Goal: Task Accomplishment & Management: Manage account settings

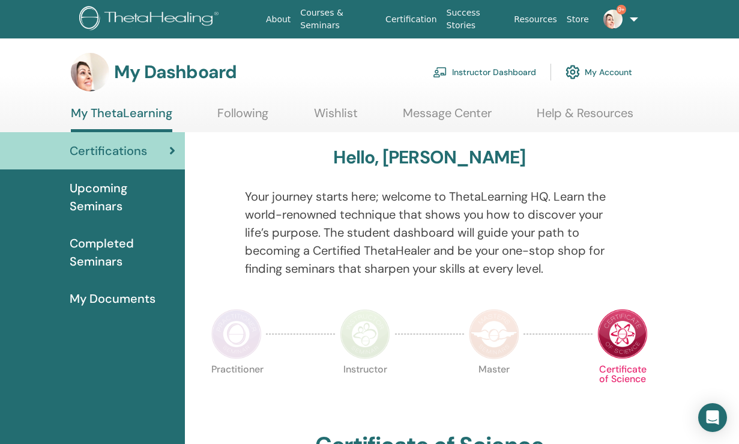
click at [108, 184] on span "Upcoming Seminars" at bounding box center [123, 197] width 106 height 36
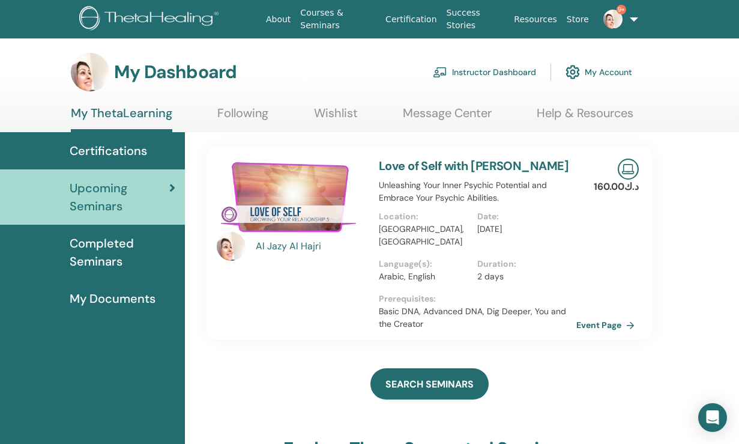
click at [488, 82] on link "Instructor Dashboard" at bounding box center [484, 72] width 103 height 26
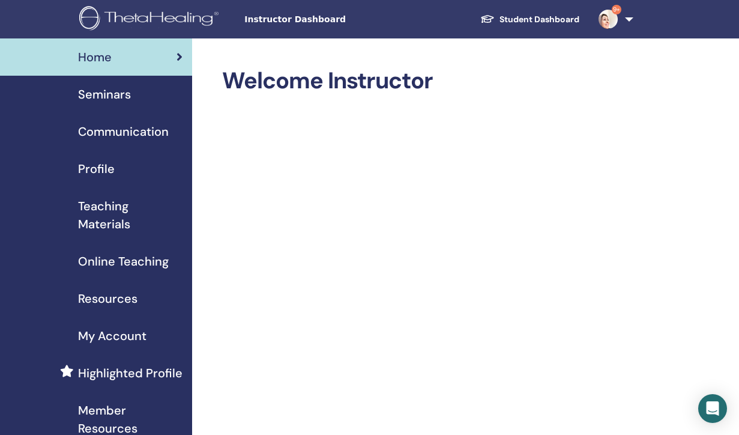
click at [130, 100] on span "Seminars" at bounding box center [104, 94] width 53 height 18
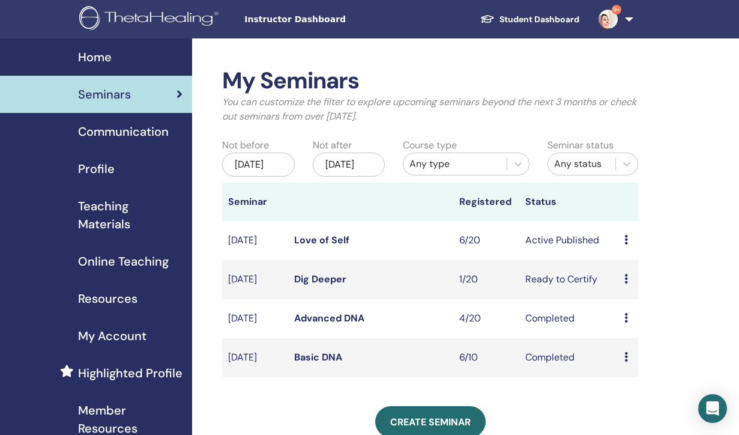
click at [628, 283] on icon at bounding box center [627, 279] width 4 height 10
click at [628, 300] on link "Preview" at bounding box center [631, 301] width 34 height 13
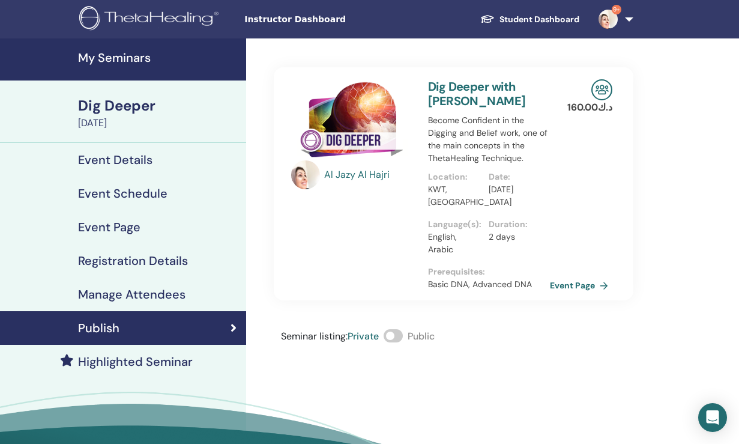
click at [403, 336] on span at bounding box center [393, 335] width 19 height 13
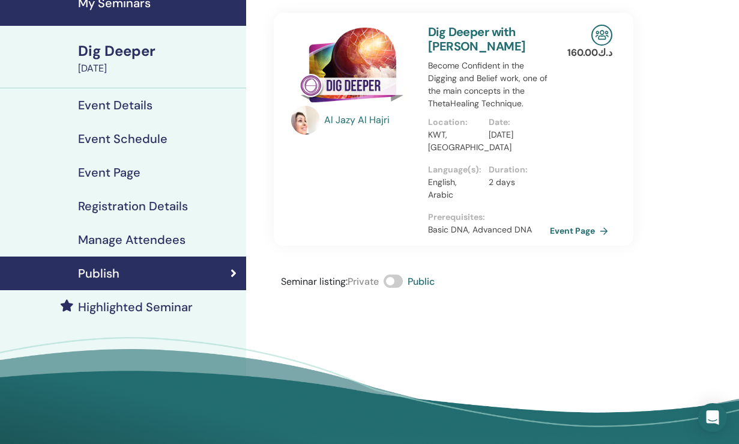
scroll to position [49, 0]
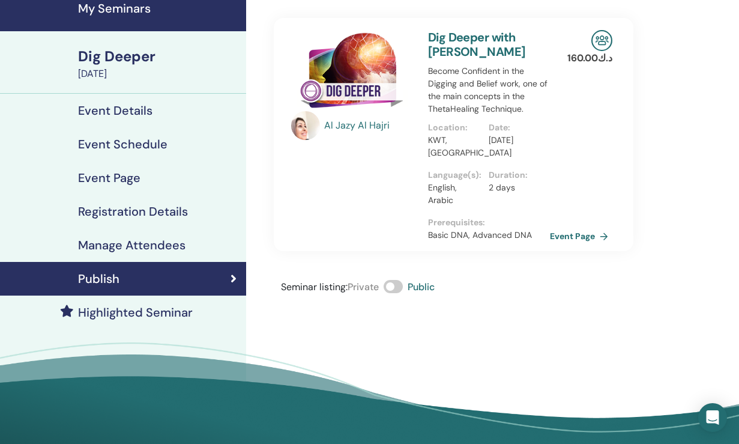
click at [143, 108] on h4 "Event Details" at bounding box center [115, 110] width 74 height 14
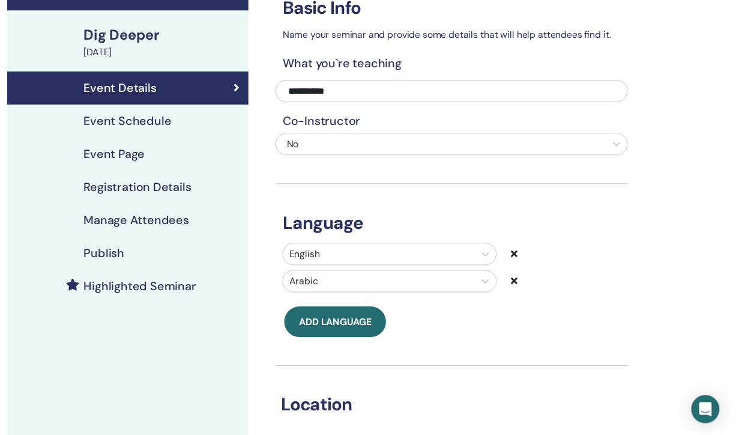
scroll to position [78, 0]
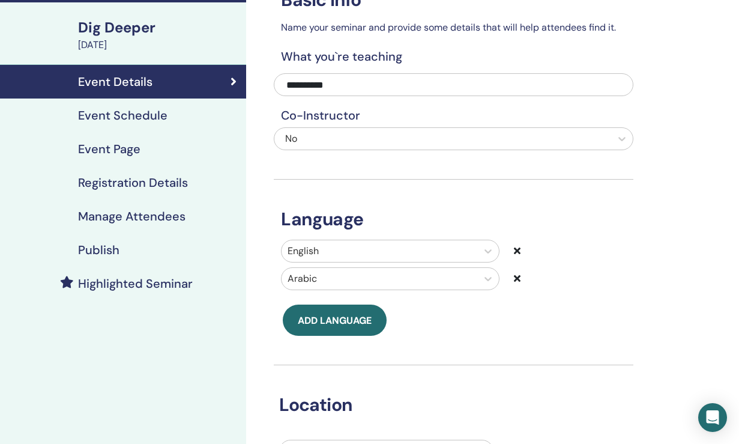
click at [148, 115] on h4 "Event Schedule" at bounding box center [122, 115] width 89 height 14
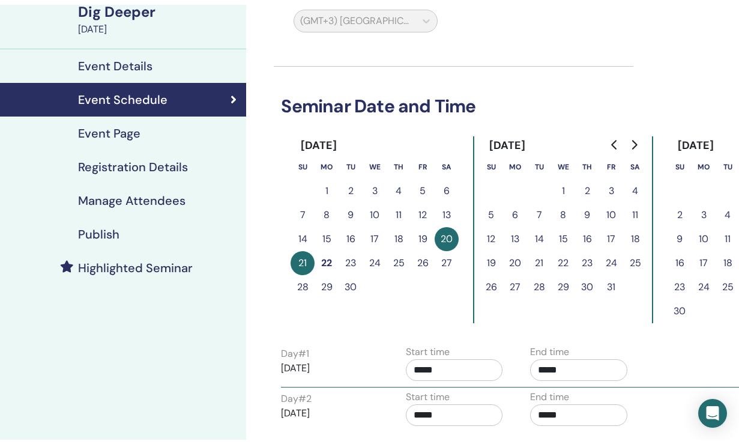
scroll to position [94, 0]
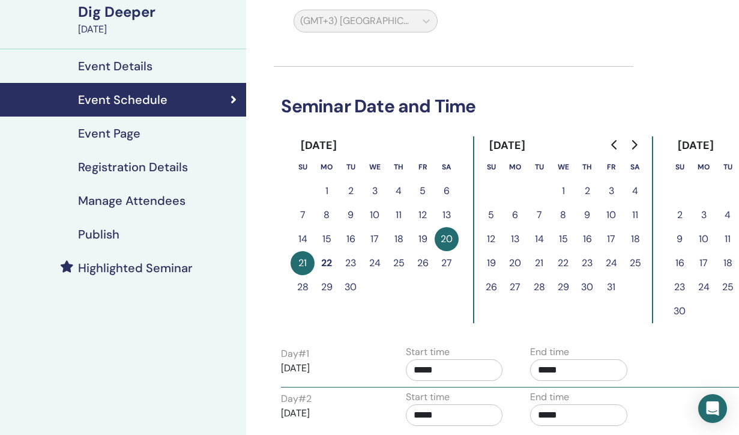
click at [133, 135] on h4 "Event Page" at bounding box center [109, 133] width 62 height 14
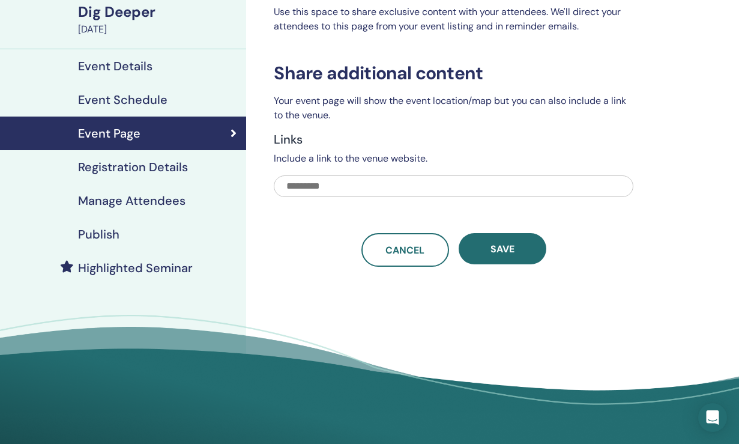
click at [133, 135] on h4 "Event Page" at bounding box center [109, 133] width 62 height 14
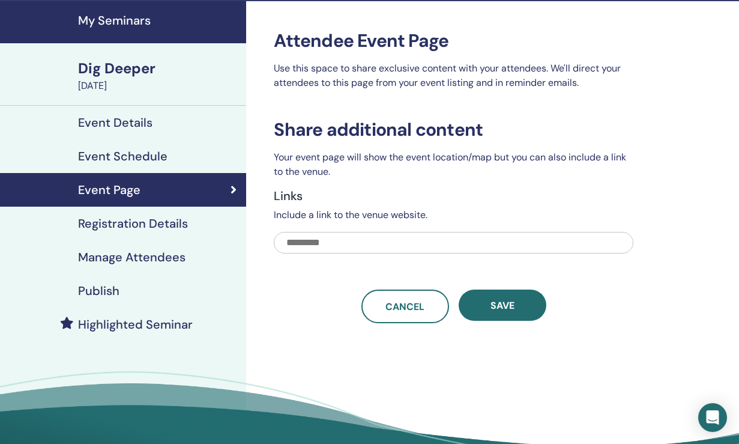
scroll to position [37, 0]
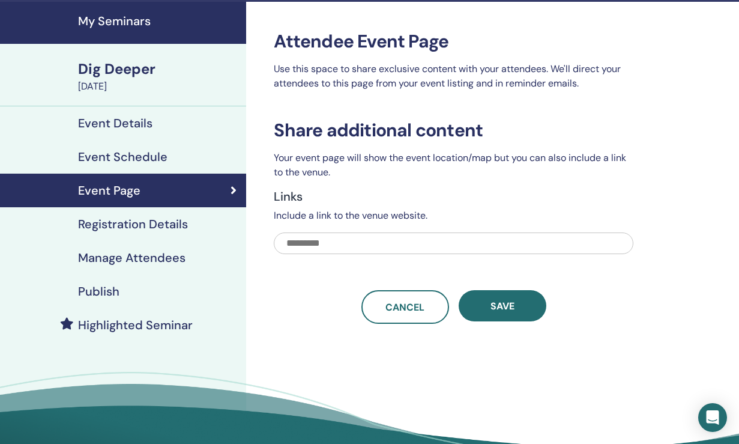
click at [178, 227] on h4 "Registration Details" at bounding box center [133, 224] width 110 height 14
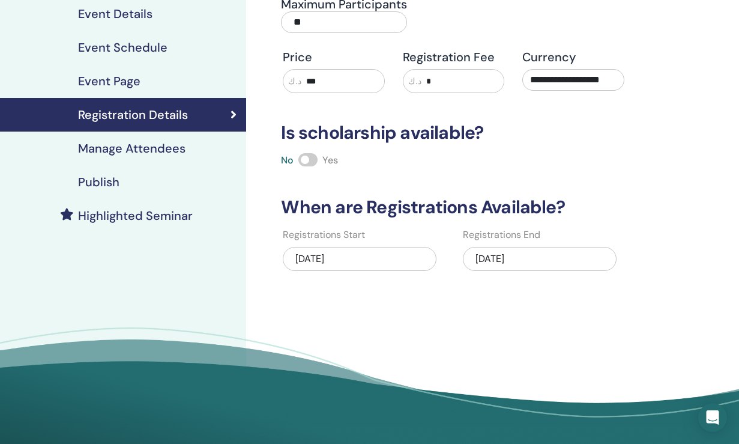
scroll to position [135, 0]
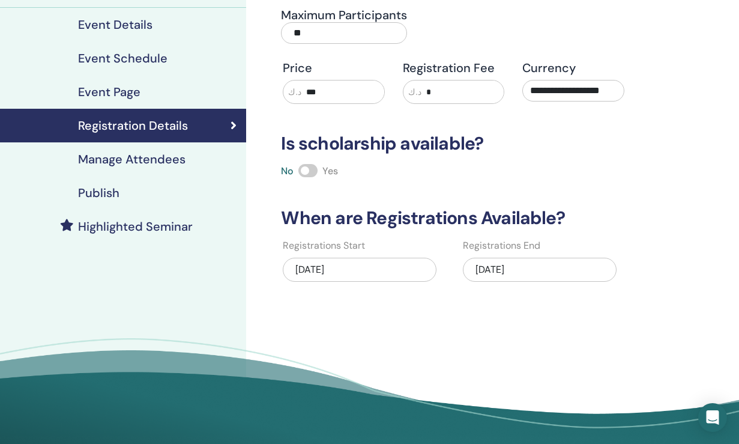
click at [176, 155] on h4 "Manage Attendees" at bounding box center [131, 159] width 107 height 14
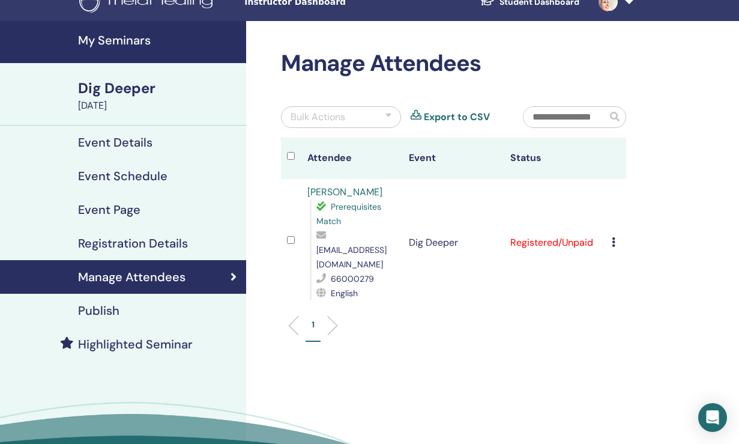
scroll to position [15, 0]
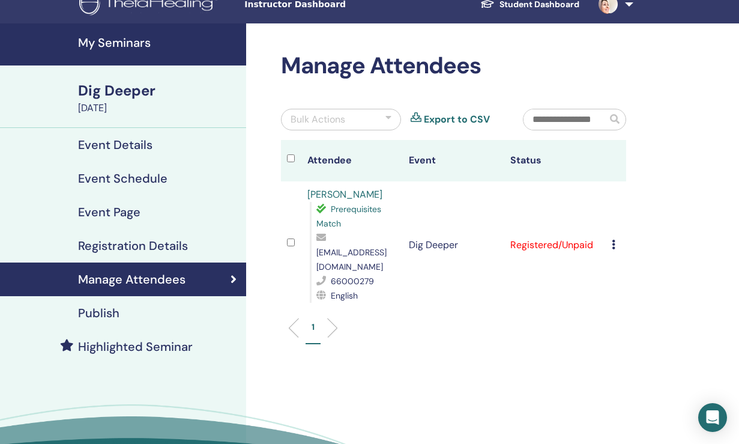
click at [134, 314] on div "Publish" at bounding box center [123, 313] width 227 height 14
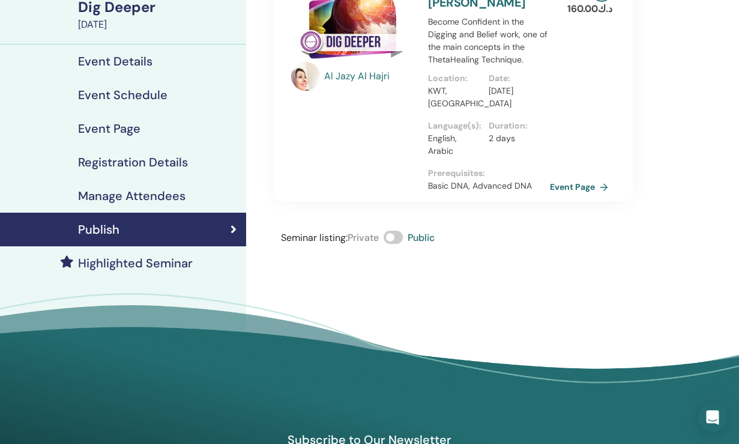
scroll to position [98, 0]
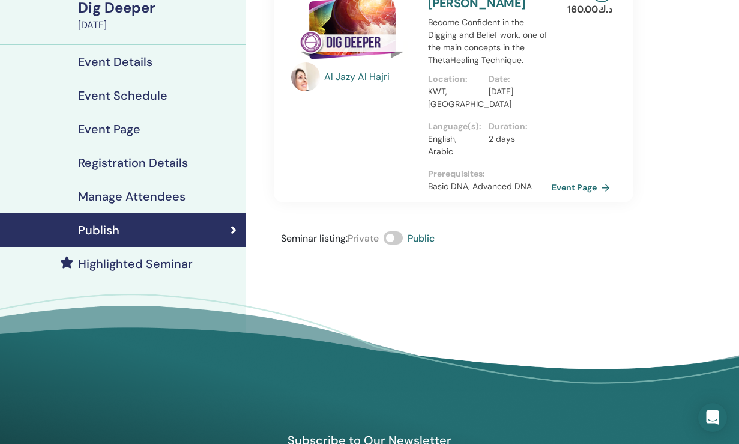
click at [556, 190] on link "Event Page" at bounding box center [583, 187] width 63 height 18
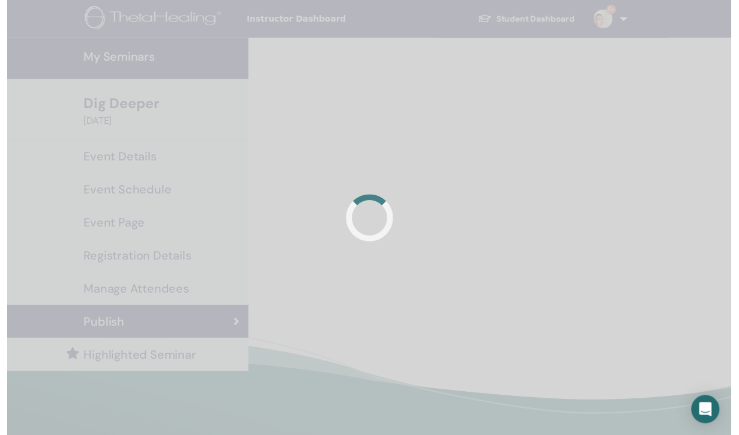
scroll to position [98, 0]
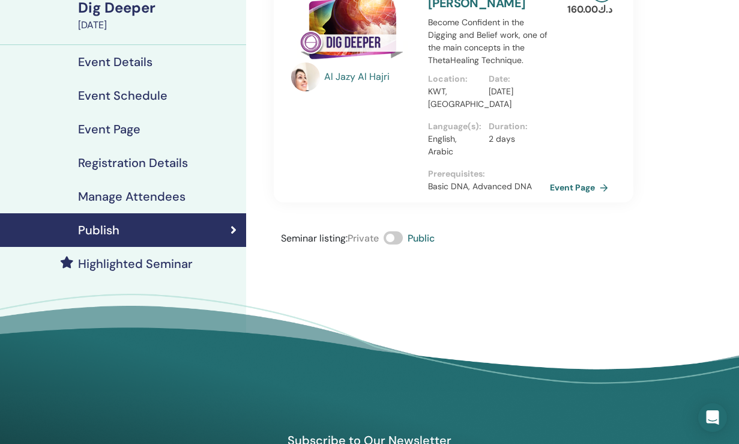
click at [154, 256] on h4 "Highlighted Seminar" at bounding box center [135, 263] width 115 height 14
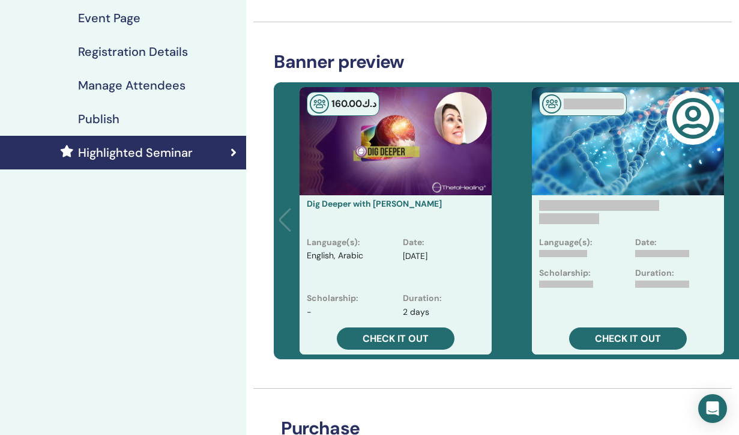
scroll to position [211, 0]
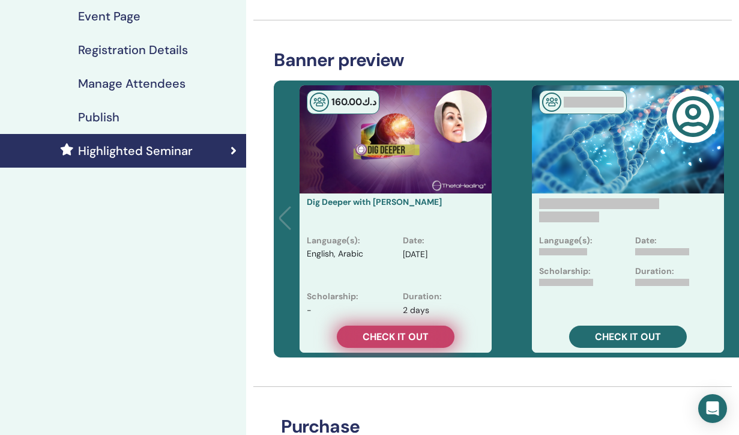
click at [407, 331] on span "Check it out" at bounding box center [396, 336] width 66 height 13
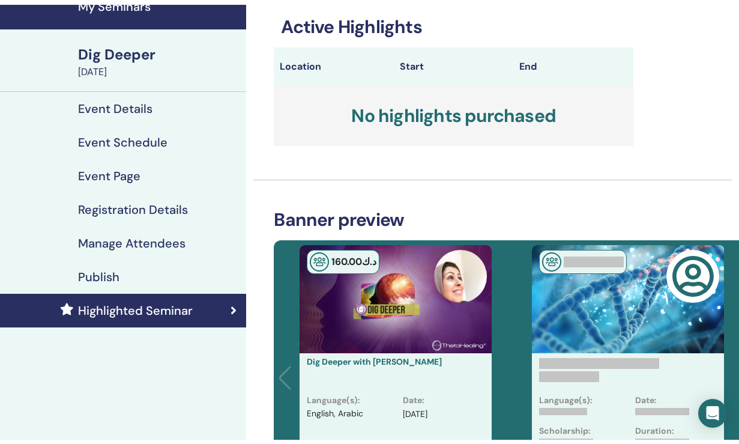
scroll to position [46, 0]
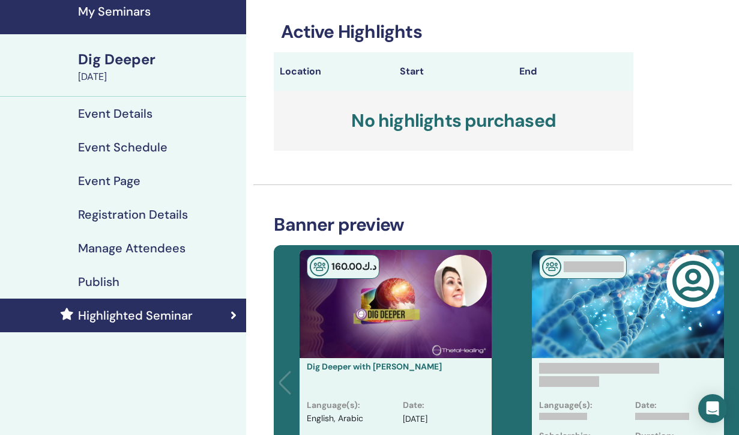
click at [129, 103] on link "Event Details" at bounding box center [123, 114] width 246 height 34
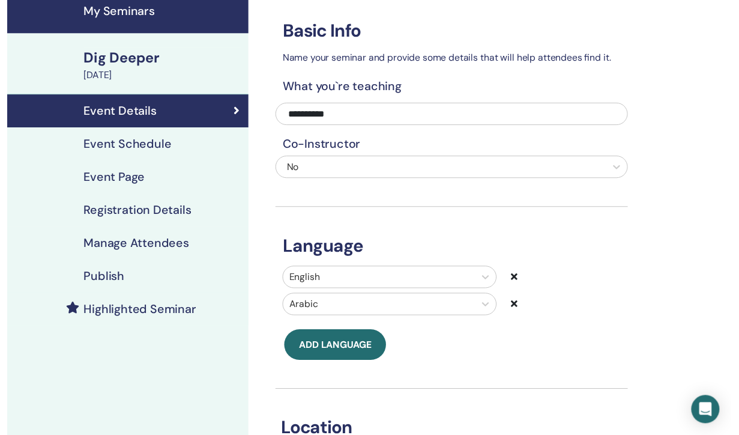
scroll to position [46, 0]
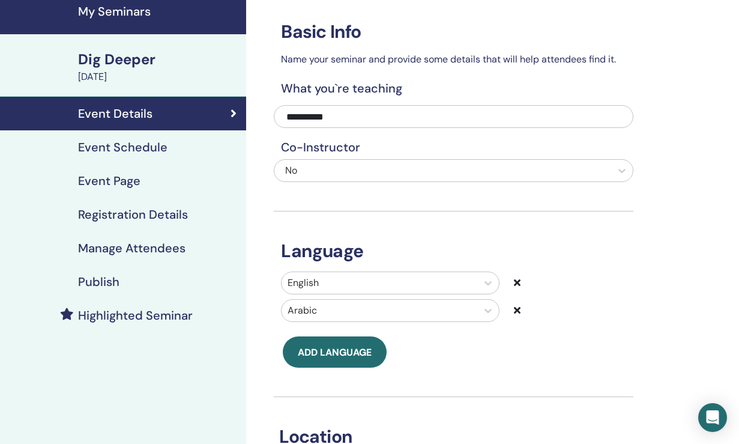
click at [132, 145] on h4 "Event Schedule" at bounding box center [122, 147] width 89 height 14
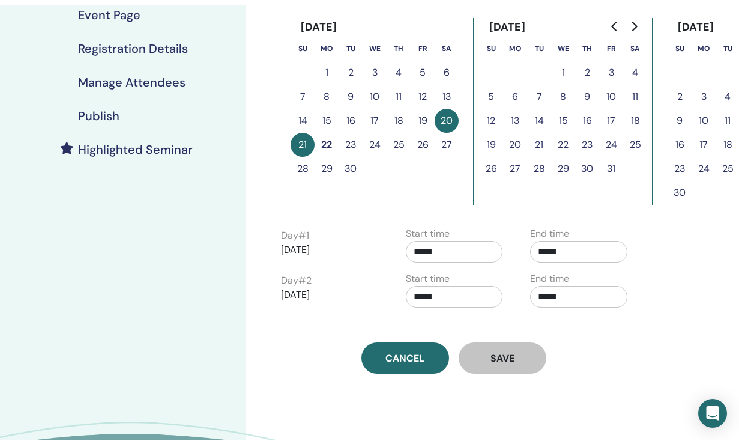
scroll to position [192, 0]
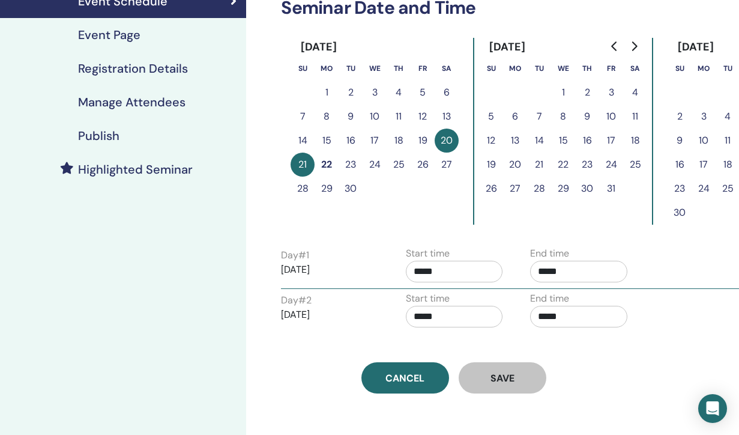
click at [130, 41] on h4 "Event Page" at bounding box center [109, 35] width 62 height 14
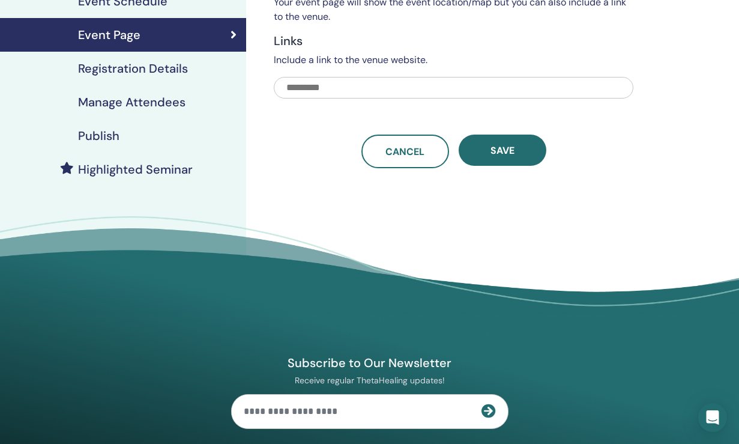
click at [130, 41] on h4 "Event Page" at bounding box center [109, 35] width 62 height 14
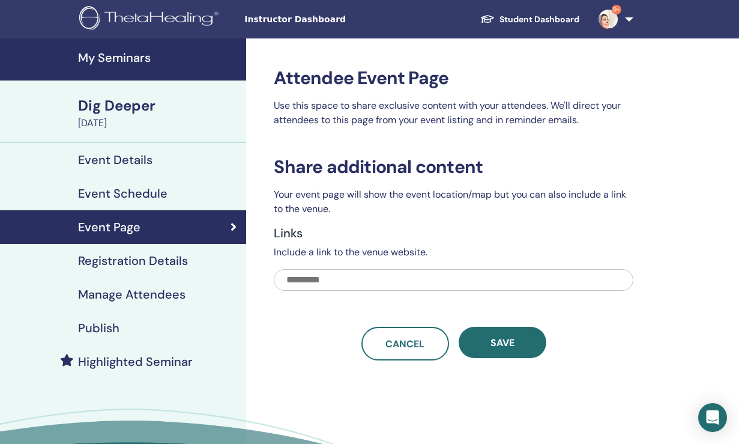
click at [349, 81] on h3 "Attendee Event Page" at bounding box center [454, 78] width 360 height 22
click at [189, 262] on div "Registration Details" at bounding box center [123, 260] width 227 height 14
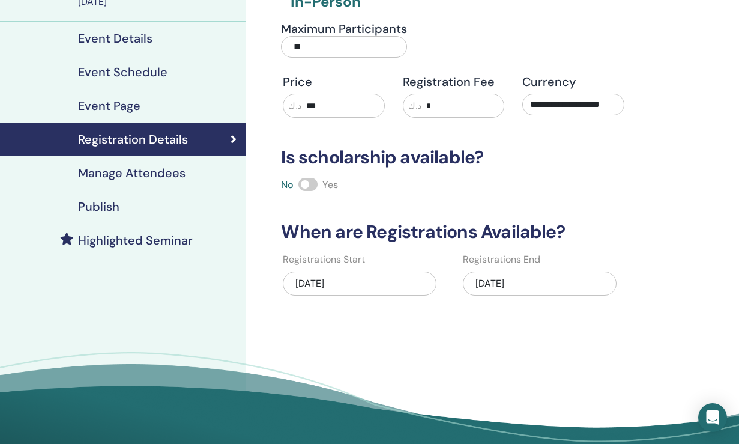
scroll to position [123, 0]
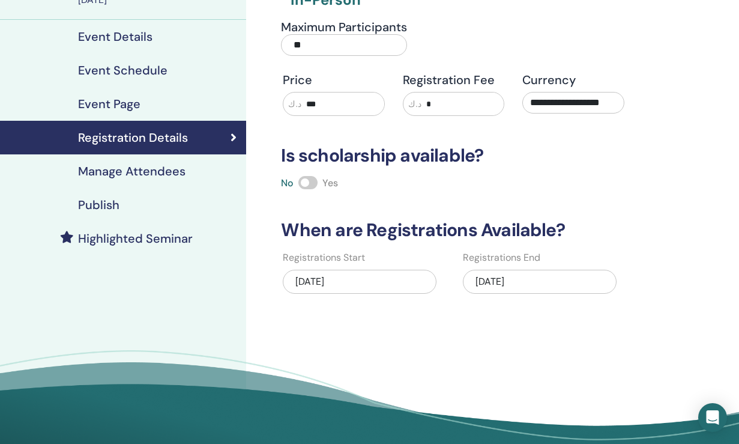
click at [160, 171] on h4 "Manage Attendees" at bounding box center [131, 171] width 107 height 14
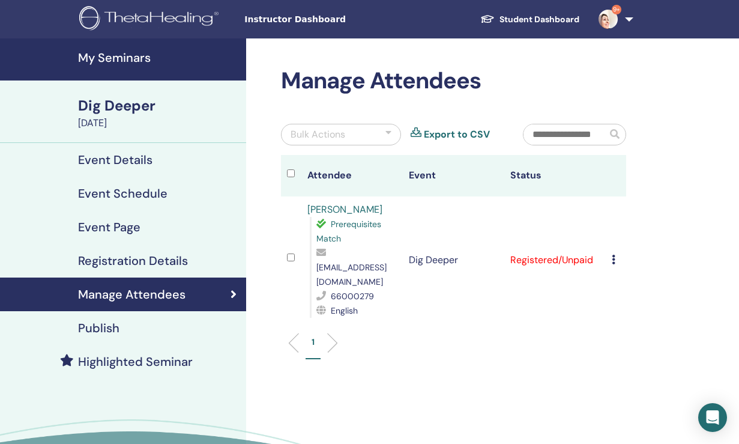
click at [150, 159] on h4 "Event Details" at bounding box center [115, 160] width 74 height 14
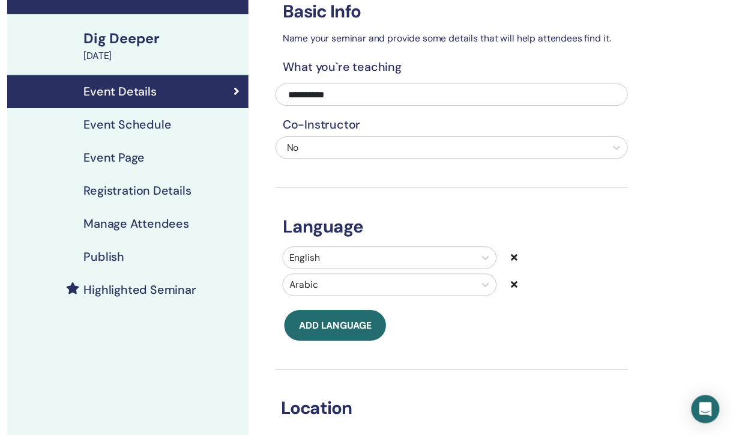
scroll to position [61, 0]
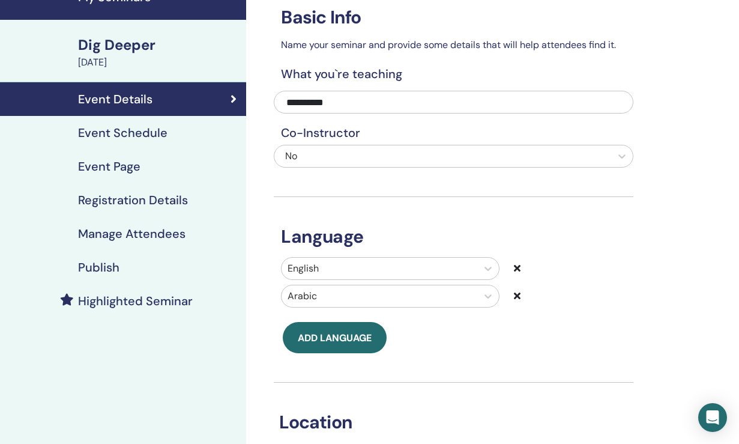
click at [130, 136] on h4 "Event Schedule" at bounding box center [122, 133] width 89 height 14
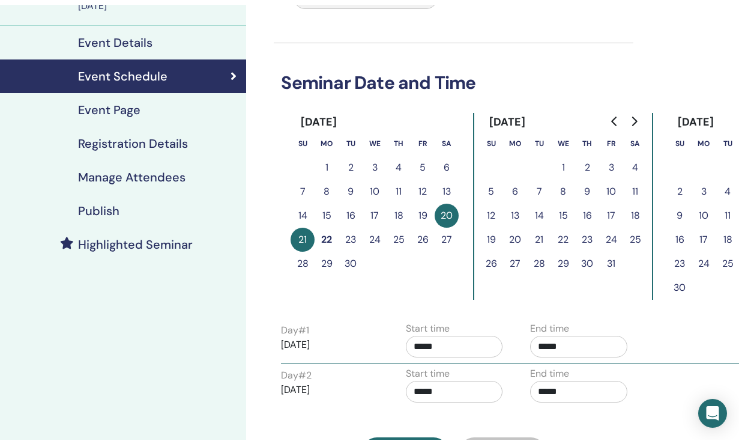
scroll to position [114, 0]
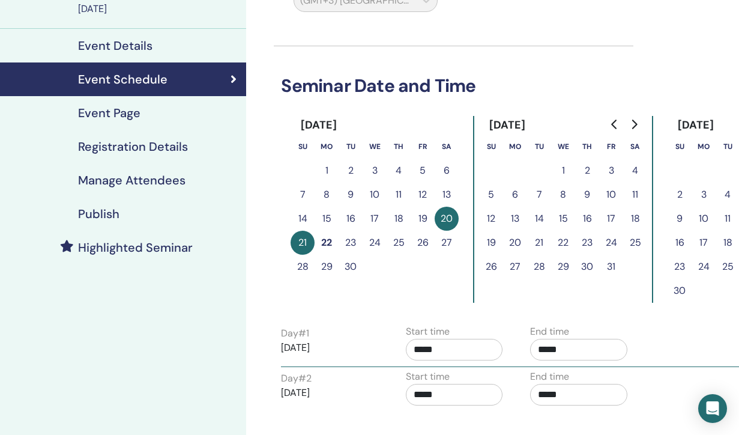
click at [124, 108] on h4 "Event Page" at bounding box center [109, 113] width 62 height 14
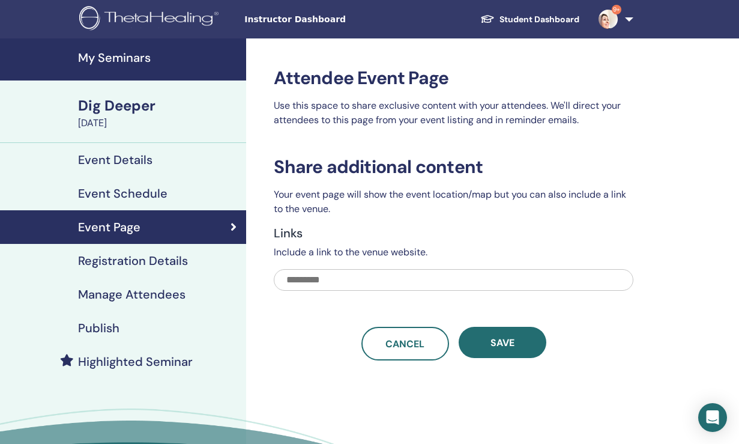
click at [162, 258] on h4 "Registration Details" at bounding box center [133, 260] width 110 height 14
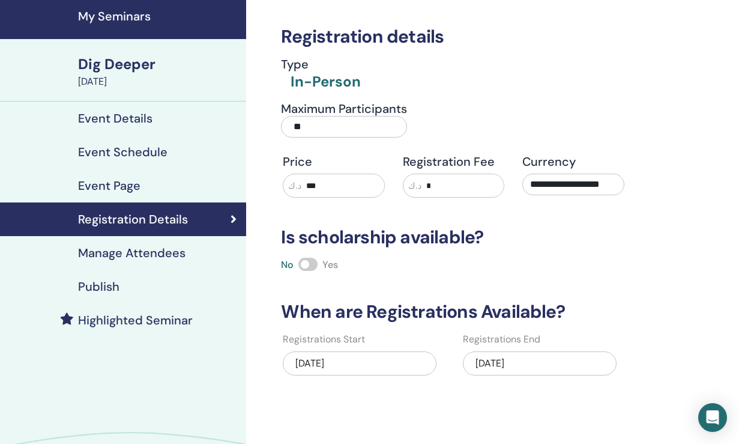
scroll to position [41, 0]
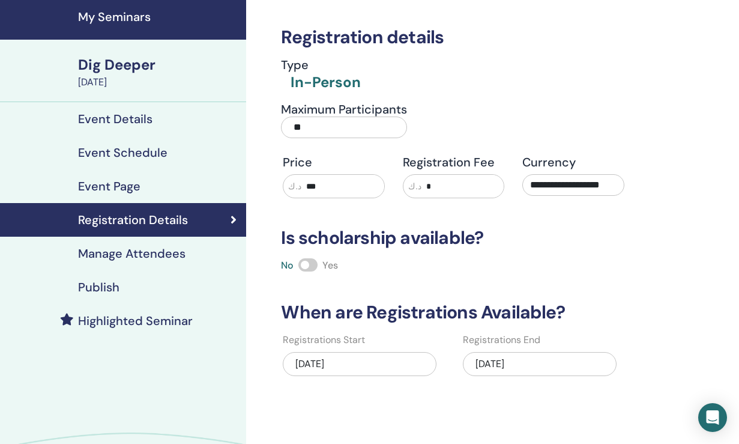
click at [169, 252] on h4 "Manage Attendees" at bounding box center [131, 253] width 107 height 14
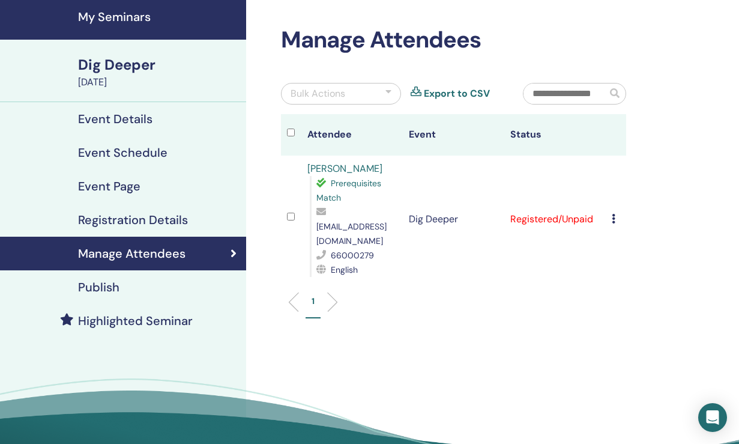
click at [615, 214] on icon at bounding box center [614, 219] width 4 height 10
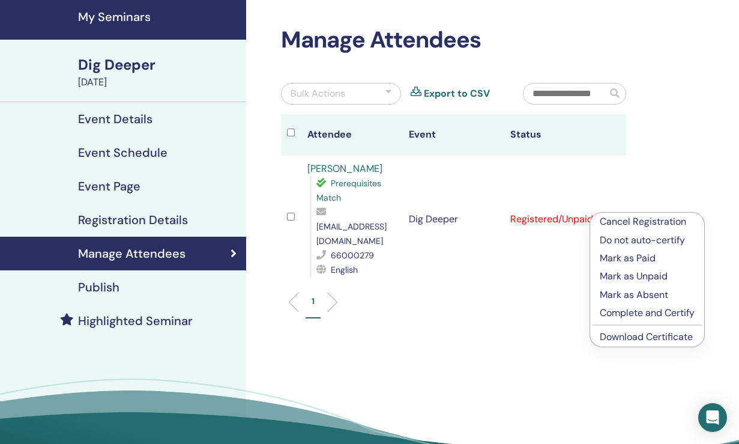
click at [103, 296] on link "Publish" at bounding box center [123, 287] width 246 height 34
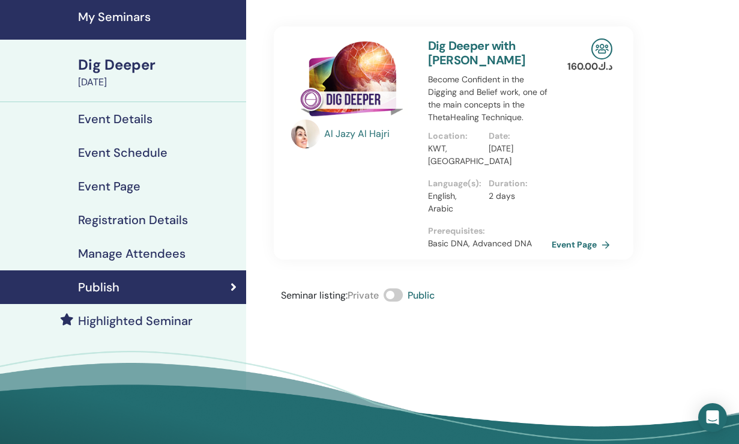
click at [587, 245] on link "Event Page" at bounding box center [583, 244] width 63 height 18
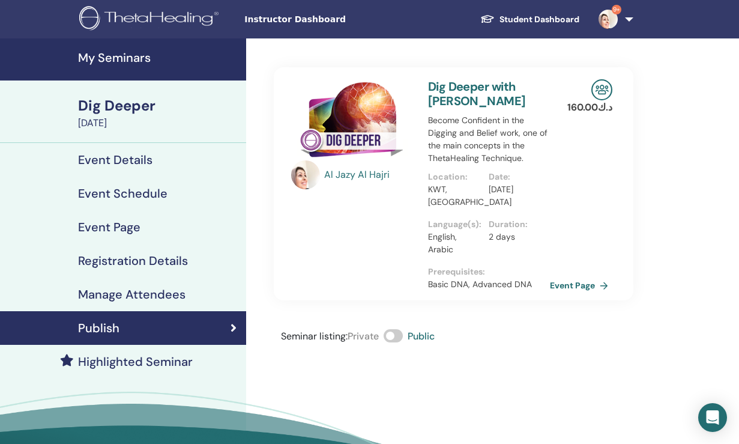
scroll to position [41, 0]
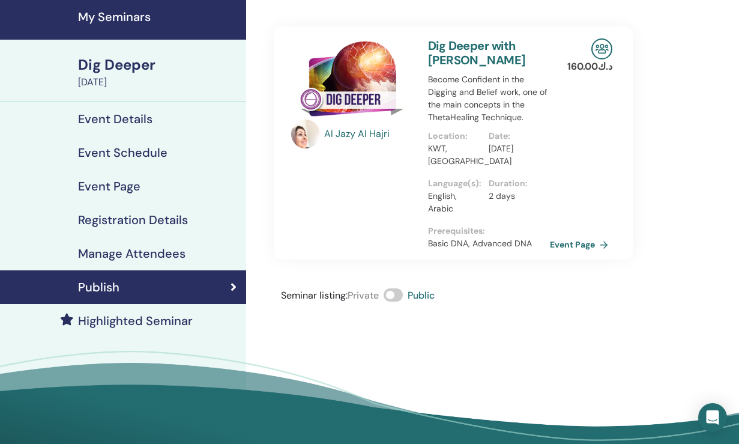
click at [596, 49] on img at bounding box center [602, 48] width 21 height 21
click at [602, 49] on img at bounding box center [602, 48] width 21 height 21
click at [456, 60] on link "Dig Deeper with Al Jazy Al Hajri" at bounding box center [477, 53] width 98 height 30
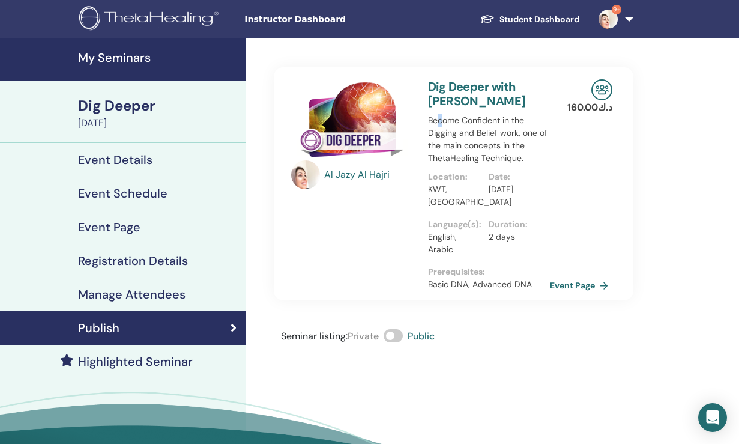
click at [436, 115] on p "Become Confident in the Digging and Belief work, one of the main concepts in th…" at bounding box center [489, 139] width 122 height 50
click at [380, 165] on div "Al Jazy Al Hajri" at bounding box center [352, 174] width 122 height 29
click at [147, 287] on h4 "Manage Attendees" at bounding box center [131, 294] width 107 height 14
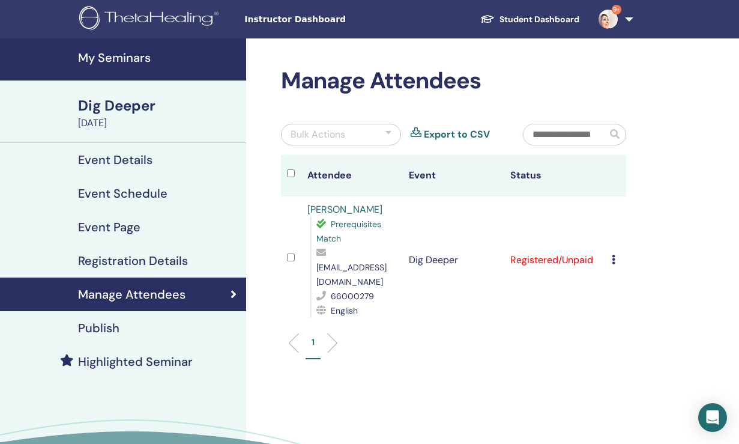
click at [432, 279] on td "Dig Deeper" at bounding box center [453, 259] width 101 height 127
drag, startPoint x: 432, startPoint y: 279, endPoint x: 383, endPoint y: 344, distance: 81.9
click at [383, 344] on ul "1" at bounding box center [453, 347] width 325 height 23
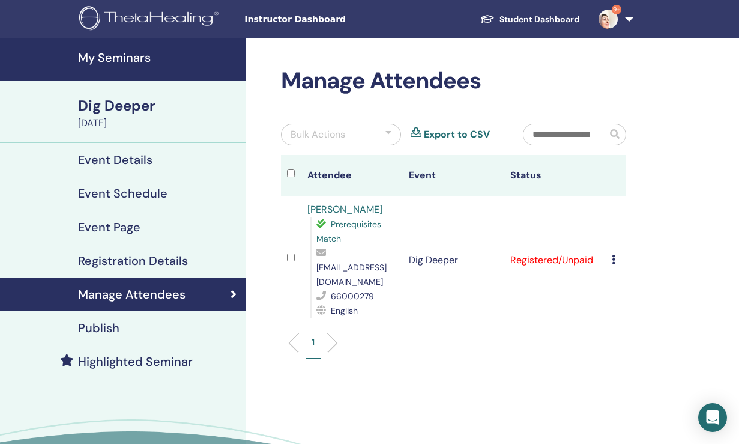
click at [162, 193] on h4 "Event Schedule" at bounding box center [122, 193] width 89 height 14
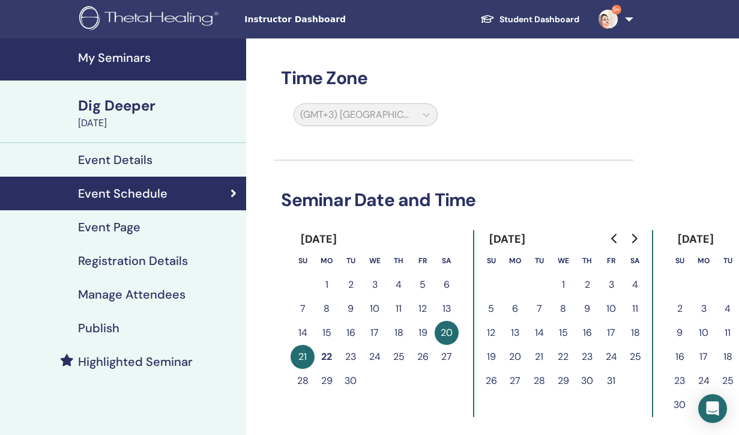
click at [162, 193] on h4 "Event Schedule" at bounding box center [122, 193] width 89 height 14
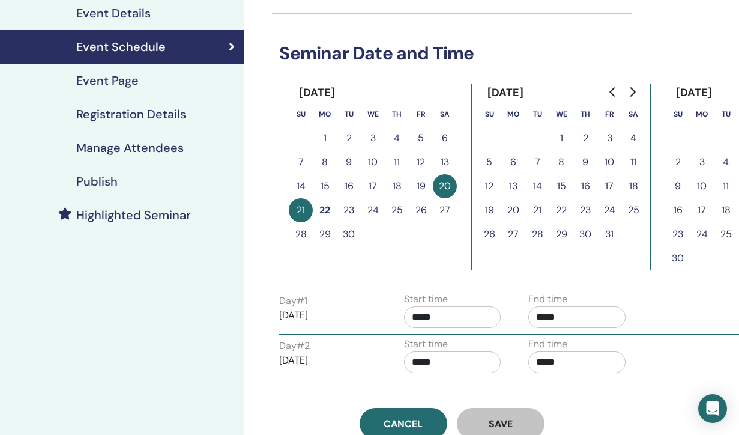
scroll to position [147, 2]
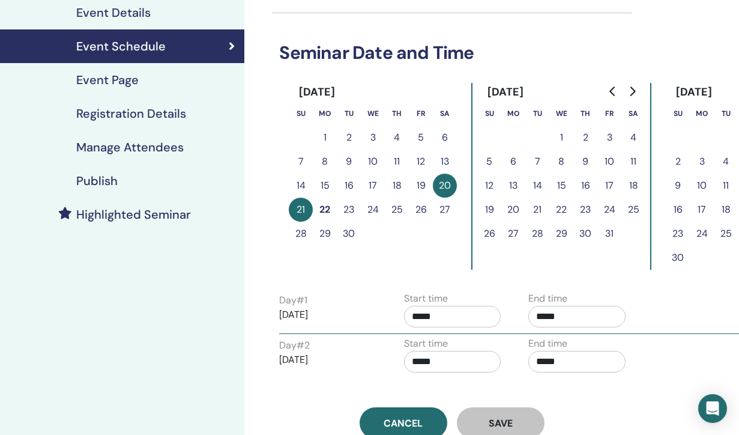
click at [441, 206] on button "27" at bounding box center [445, 210] width 24 height 24
click at [442, 206] on button "27" at bounding box center [445, 210] width 24 height 24
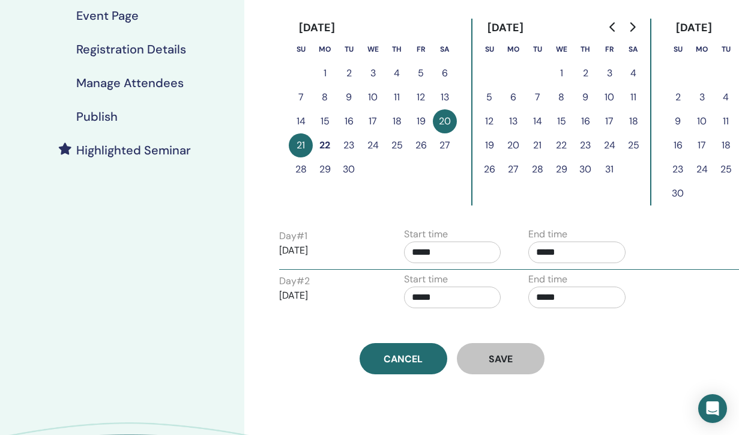
scroll to position [211, 2]
click at [209, 138] on link "Highlighted Seminar" at bounding box center [121, 151] width 246 height 34
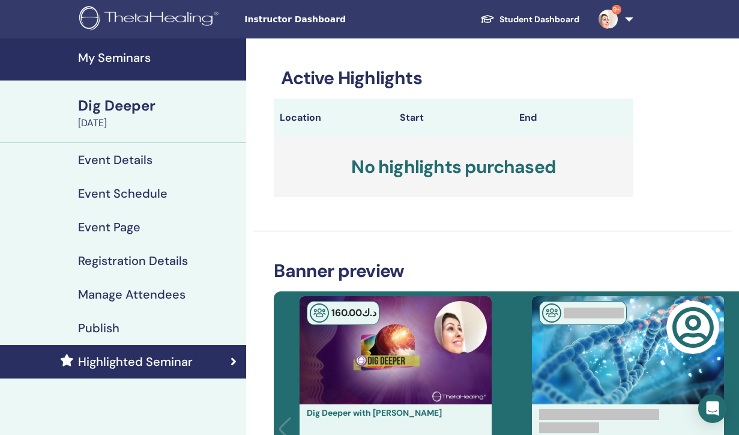
click at [146, 115] on div "Dig Deeper" at bounding box center [158, 105] width 161 height 20
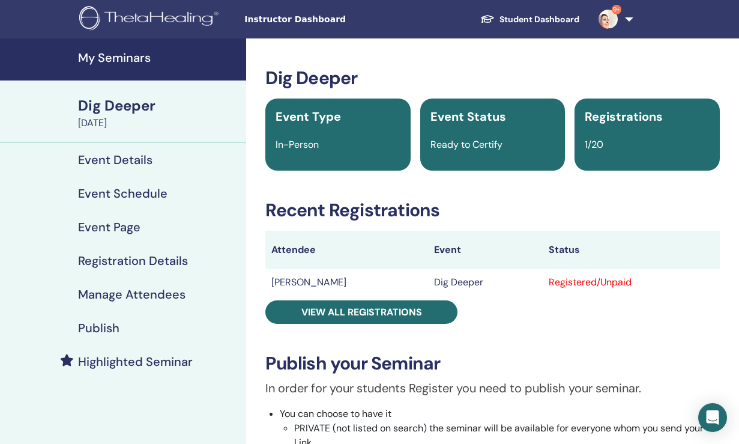
click at [142, 52] on h4 "My Seminars" at bounding box center [158, 57] width 161 height 14
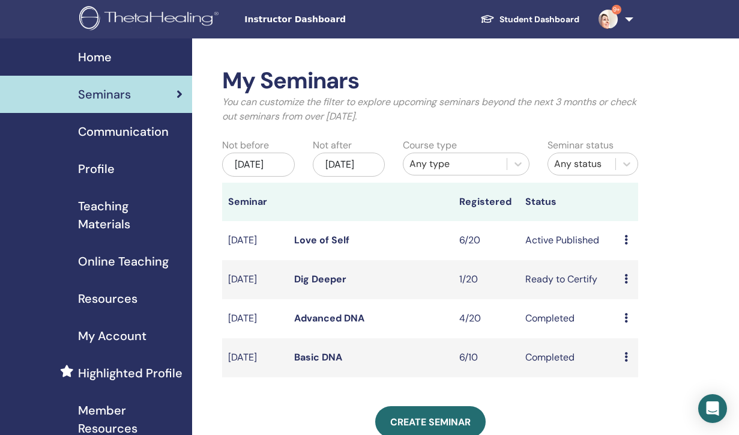
click at [626, 283] on icon at bounding box center [627, 279] width 4 height 10
click at [628, 317] on link "Edit" at bounding box center [621, 318] width 17 height 13
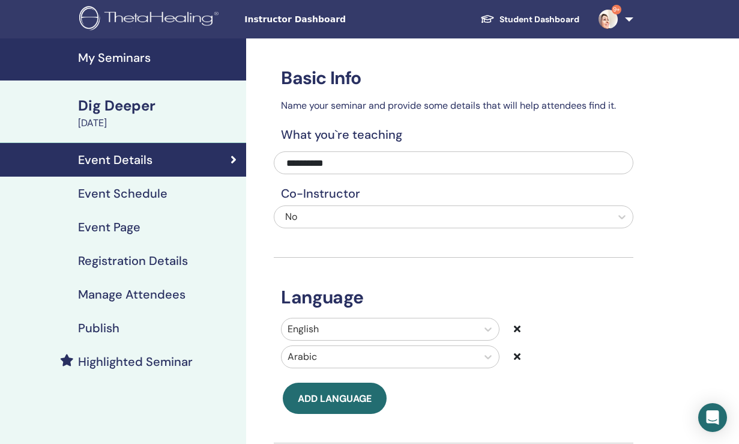
click at [158, 185] on link "Event Schedule" at bounding box center [123, 194] width 246 height 34
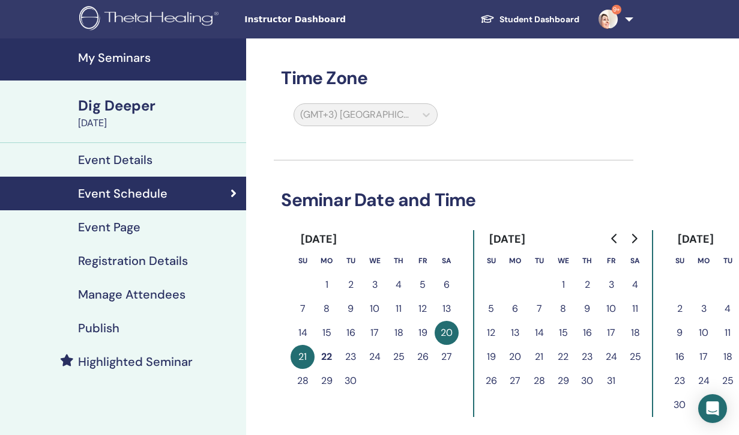
click at [446, 356] on button "27" at bounding box center [447, 357] width 24 height 24
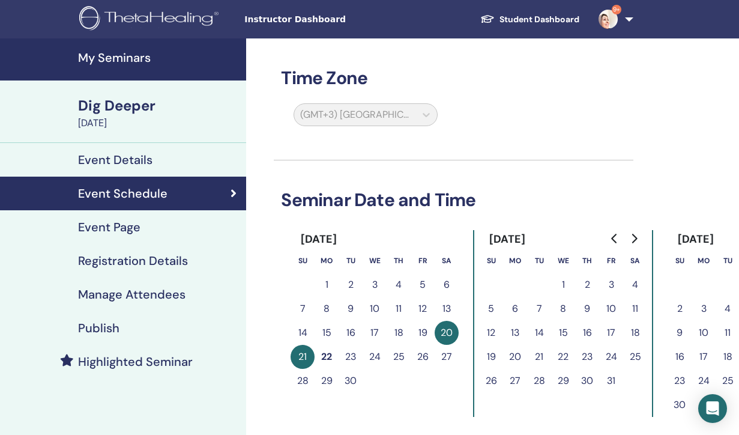
click at [324, 310] on button "8" at bounding box center [327, 309] width 24 height 24
click at [421, 113] on div "(GMT+3) Asia/Kuwait" at bounding box center [365, 117] width 158 height 28
click at [420, 357] on button "26" at bounding box center [423, 357] width 24 height 24
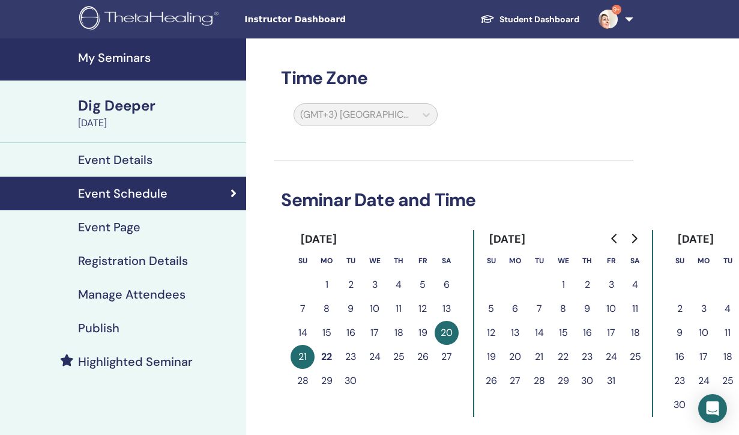
click at [344, 357] on button "23" at bounding box center [351, 357] width 24 height 24
click at [323, 357] on button "22" at bounding box center [327, 357] width 24 height 24
click at [446, 354] on button "27" at bounding box center [447, 357] width 24 height 24
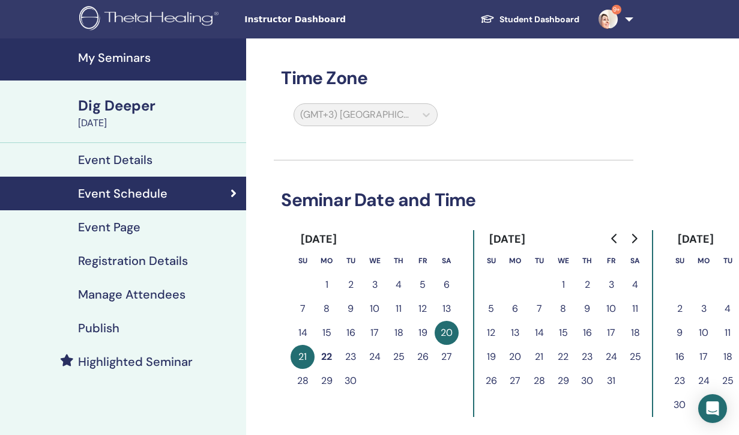
click at [340, 375] on button "30" at bounding box center [351, 381] width 24 height 24
click at [375, 357] on button "24" at bounding box center [375, 357] width 24 height 24
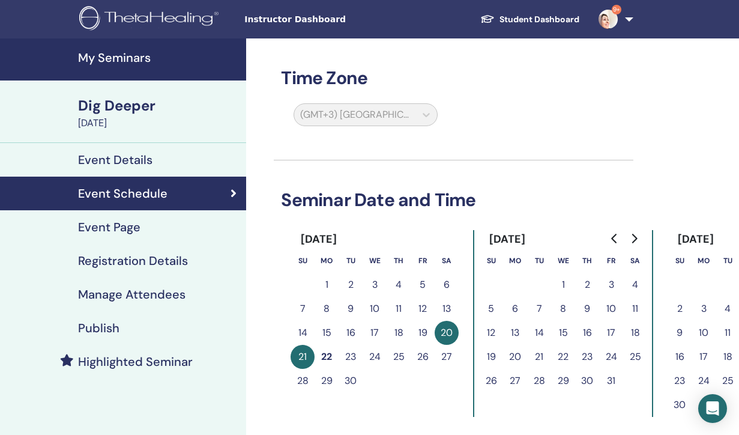
click at [375, 357] on button "24" at bounding box center [375, 357] width 24 height 24
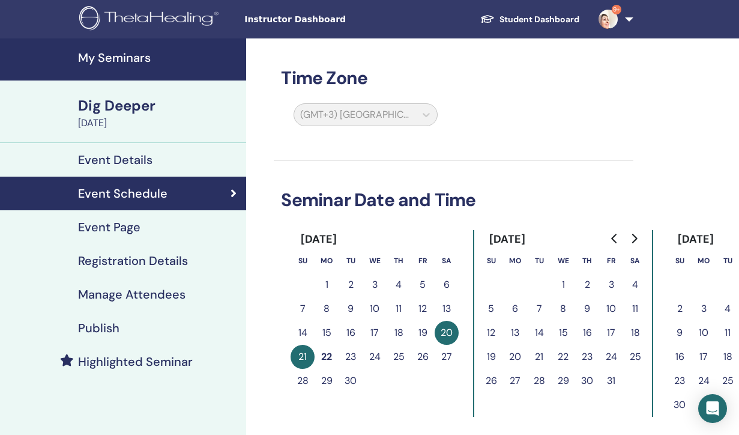
drag, startPoint x: 375, startPoint y: 357, endPoint x: 261, endPoint y: 238, distance: 164.8
click at [261, 238] on div "Time Zone (GMT+3) Asia/Kuwait Seminar Date and Time September 2025 Su Mo Tu We …" at bounding box center [492, 395] width 493 height 715
click at [141, 46] on link "My Seminars" at bounding box center [123, 59] width 246 height 42
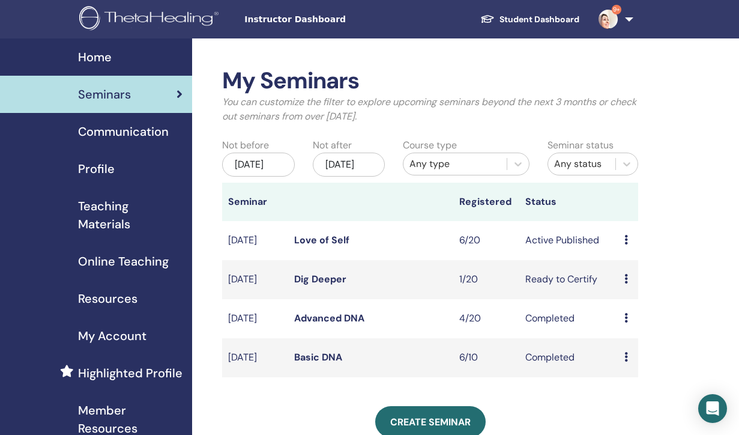
click at [625, 283] on icon at bounding box center [627, 279] width 4 height 10
click at [624, 325] on link "Edit" at bounding box center [620, 321] width 17 height 13
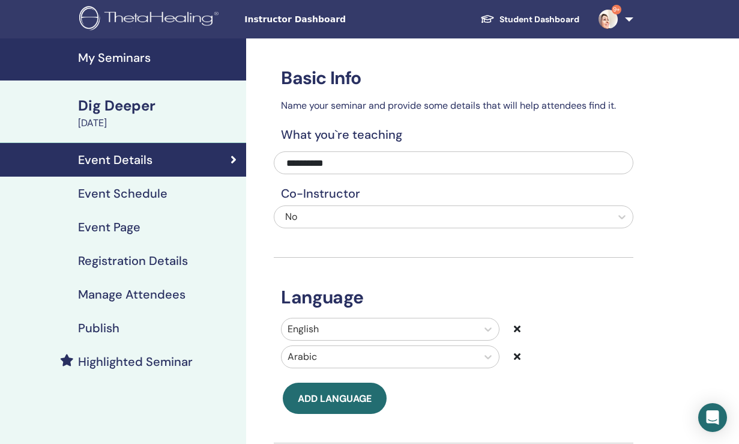
click at [134, 195] on h4 "Event Schedule" at bounding box center [122, 193] width 89 height 14
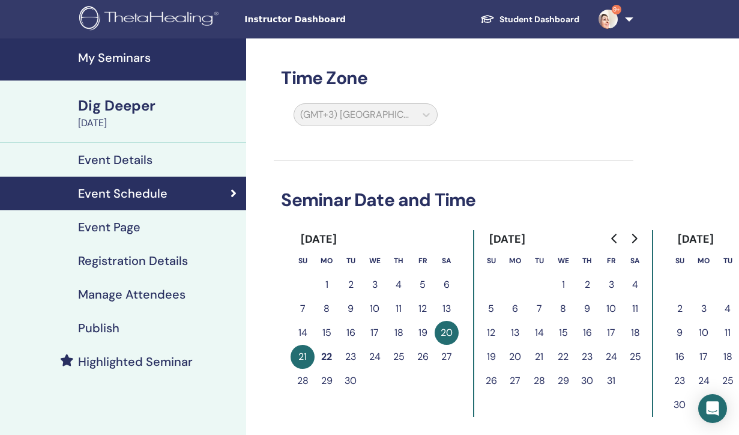
click at [444, 351] on button "27" at bounding box center [447, 357] width 24 height 24
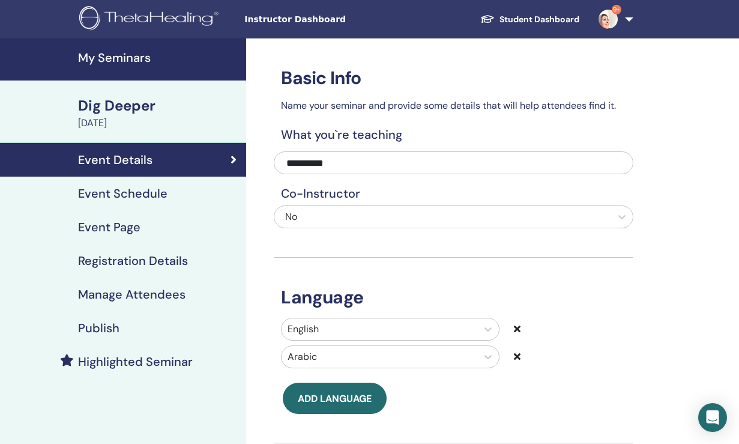
click at [153, 65] on link "My Seminars" at bounding box center [123, 59] width 246 height 42
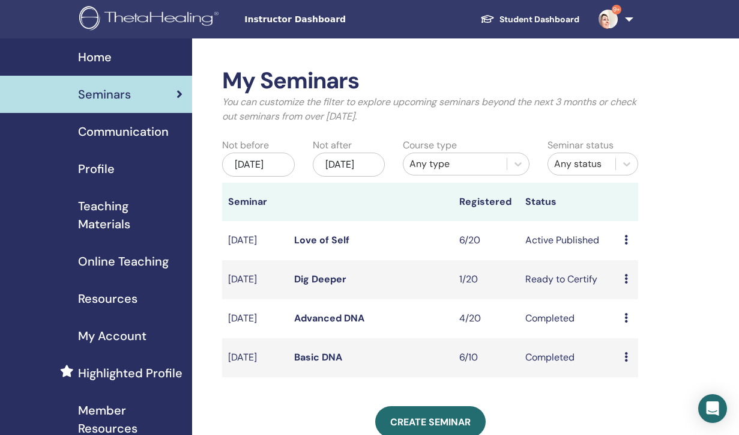
click at [625, 283] on icon at bounding box center [627, 279] width 4 height 10
click at [626, 359] on p "Cancel" at bounding box center [634, 358] width 46 height 14
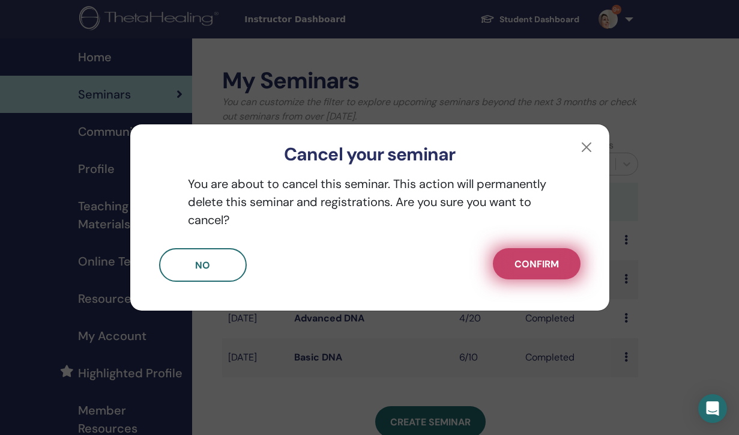
click at [545, 264] on span "Confirm" at bounding box center [537, 264] width 44 height 13
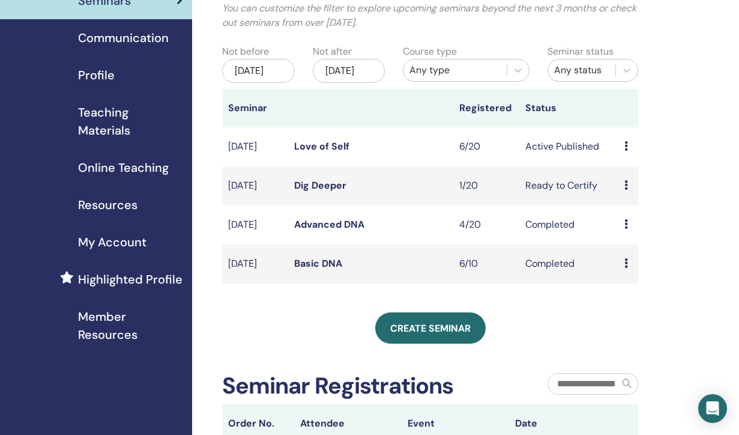
scroll to position [101, 0]
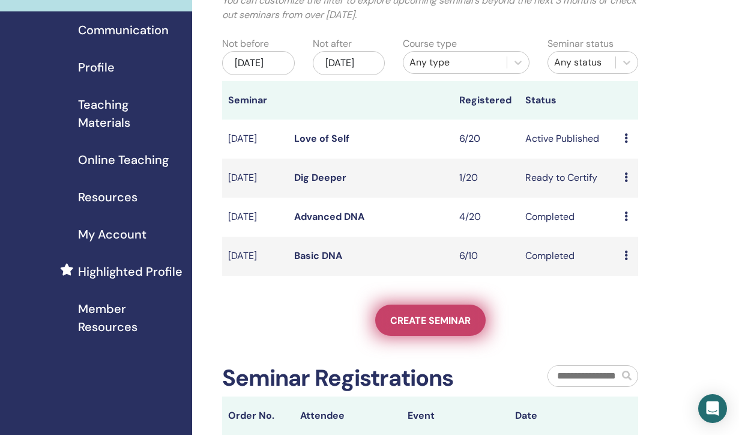
click at [399, 327] on span "Create seminar" at bounding box center [430, 320] width 80 height 13
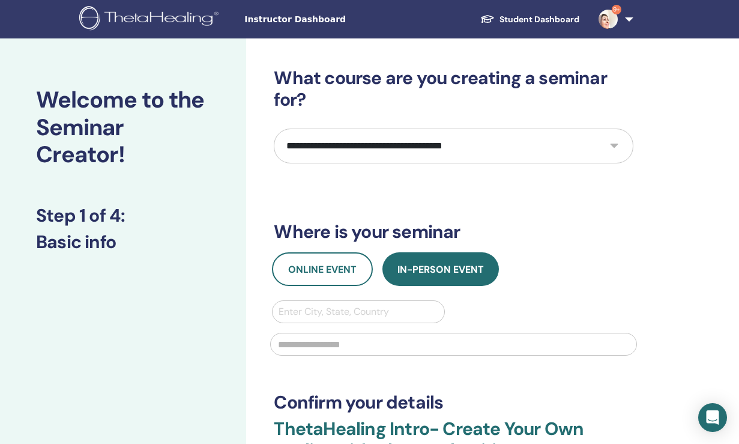
click at [616, 144] on select "**********" at bounding box center [454, 146] width 360 height 35
select select "**"
click at [274, 129] on select "**********" at bounding box center [454, 146] width 360 height 35
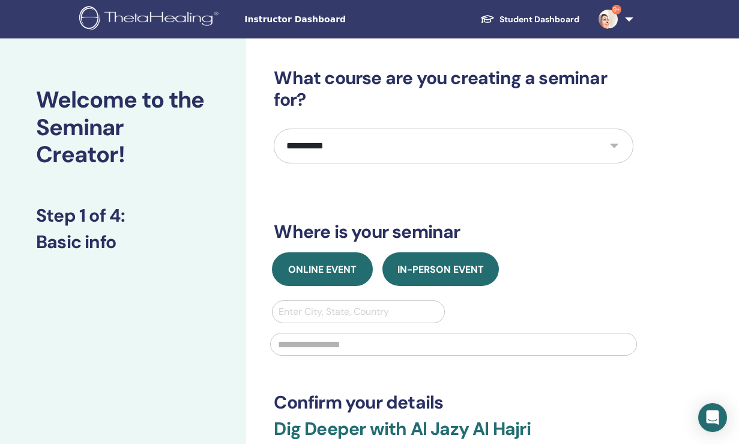
click at [348, 259] on button "Online Event" at bounding box center [322, 269] width 101 height 34
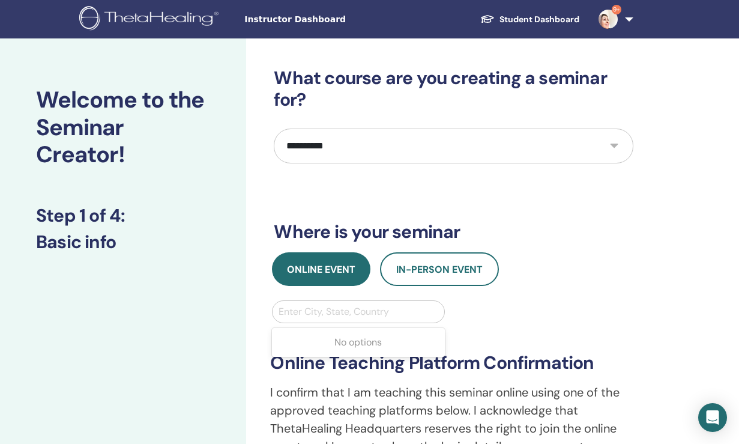
click at [328, 310] on div at bounding box center [358, 311] width 159 height 17
type input "*****"
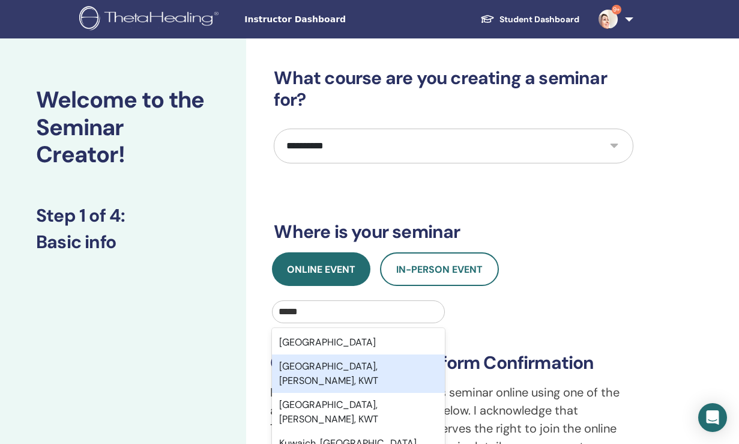
click at [331, 364] on div "Kuwait City, Al Asimah, KWT" at bounding box center [358, 373] width 172 height 38
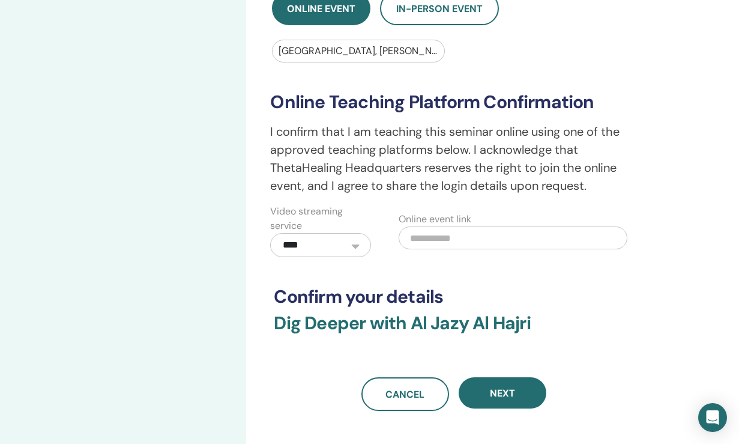
scroll to position [261, 0]
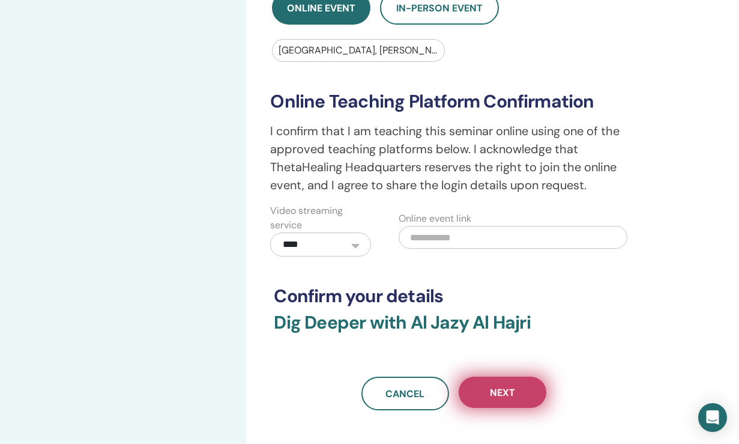
click at [491, 395] on span "Next" at bounding box center [502, 392] width 25 height 13
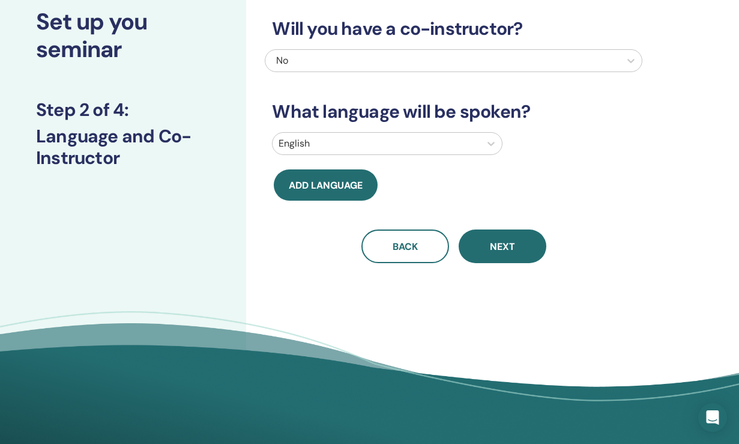
scroll to position [77, 0]
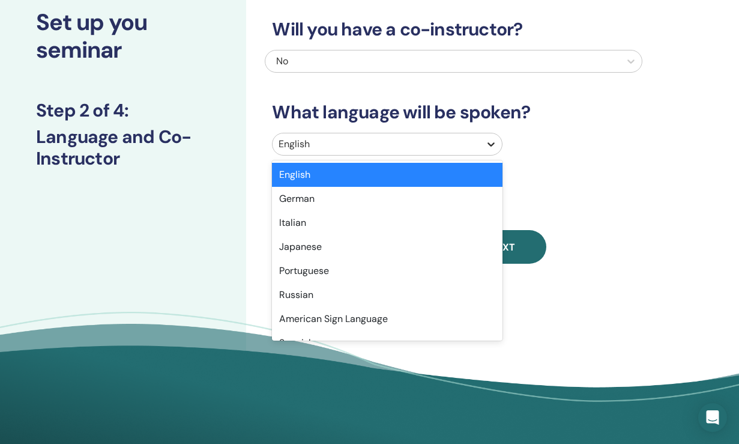
click at [490, 147] on icon at bounding box center [491, 144] width 12 height 12
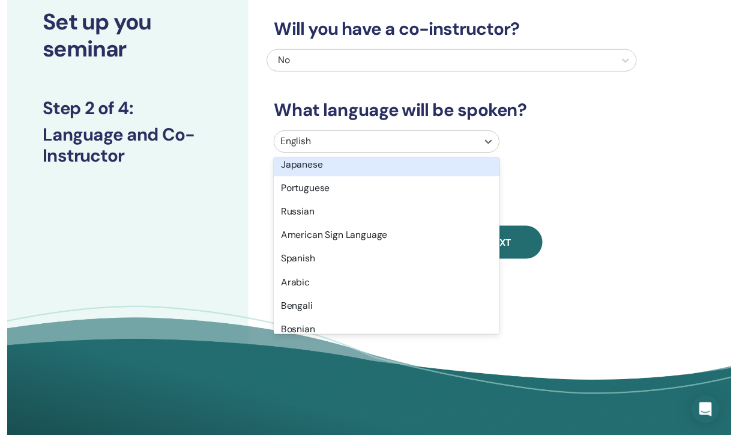
scroll to position [80, 0]
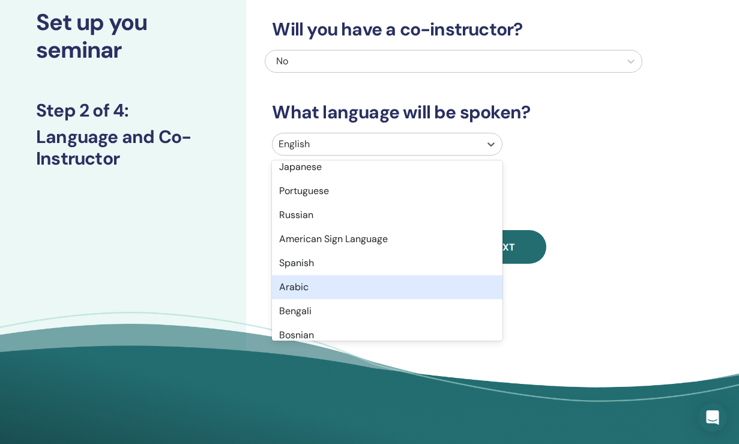
click at [378, 282] on div "Arabic" at bounding box center [387, 287] width 231 height 24
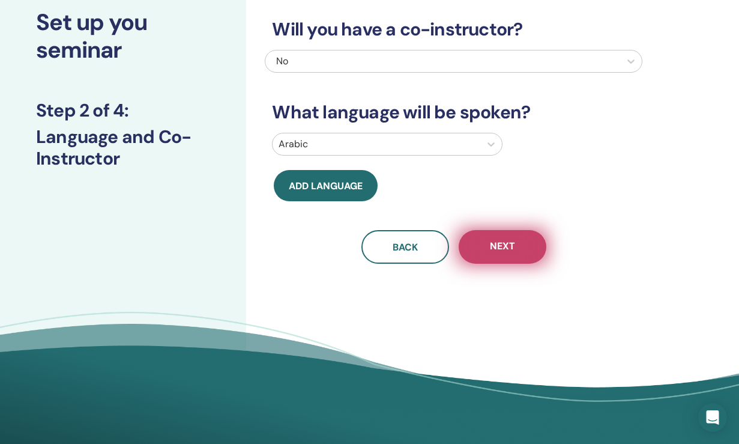
click at [477, 249] on button "Next" at bounding box center [503, 247] width 88 height 34
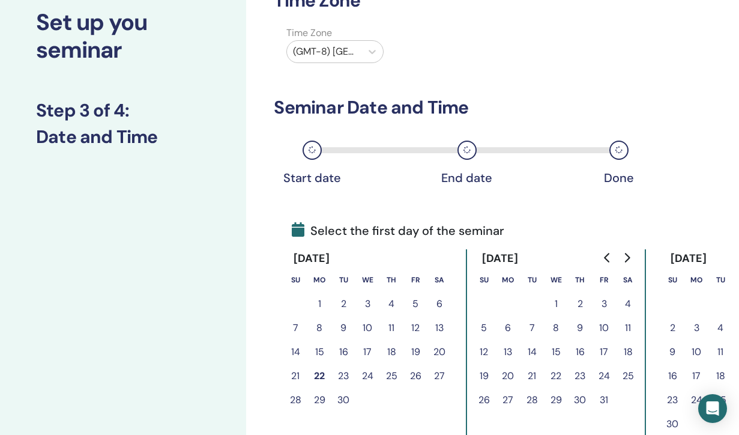
click at [353, 53] on div at bounding box center [324, 51] width 62 height 17
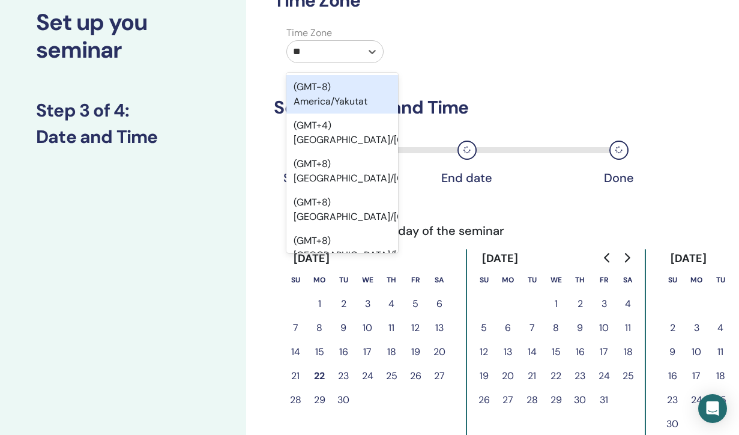
type input "***"
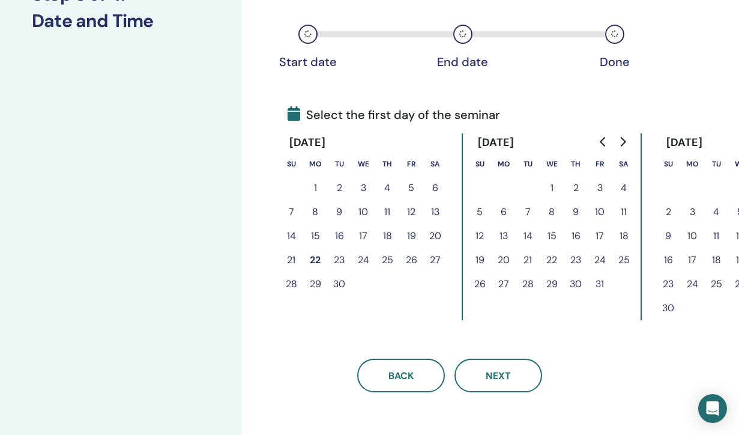
scroll to position [194, 5]
click at [432, 259] on button "27" at bounding box center [435, 259] width 24 height 24
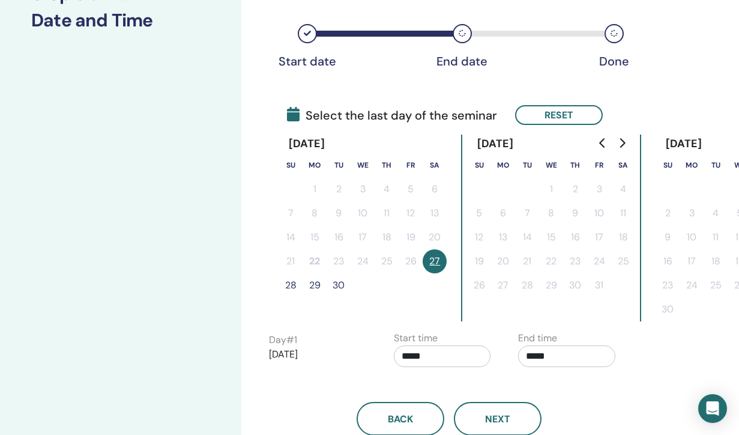
click at [291, 286] on button "28" at bounding box center [291, 285] width 24 height 24
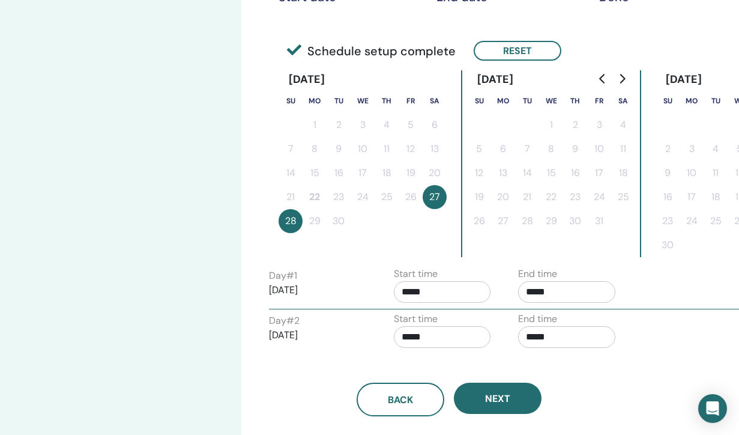
scroll to position [261, 5]
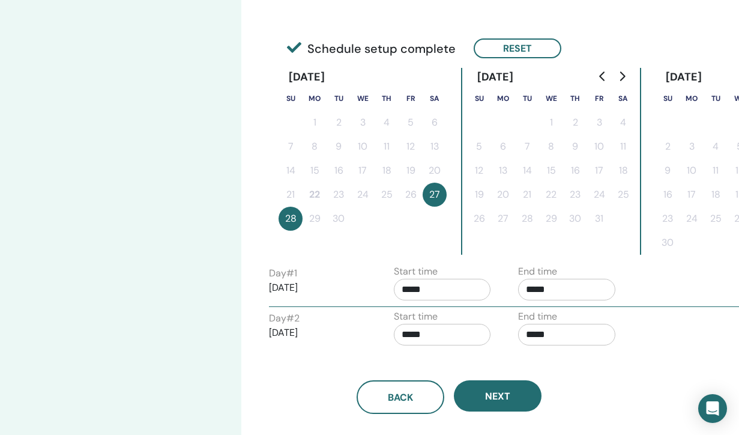
click at [432, 291] on input "*****" at bounding box center [442, 290] width 97 height 22
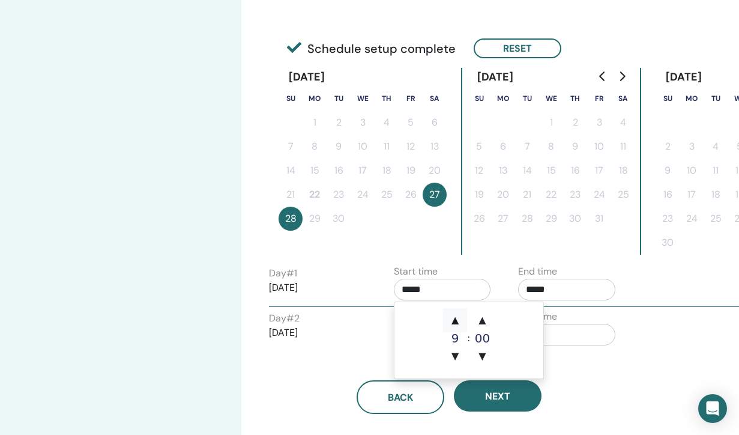
click at [456, 321] on span "▲" at bounding box center [455, 320] width 24 height 24
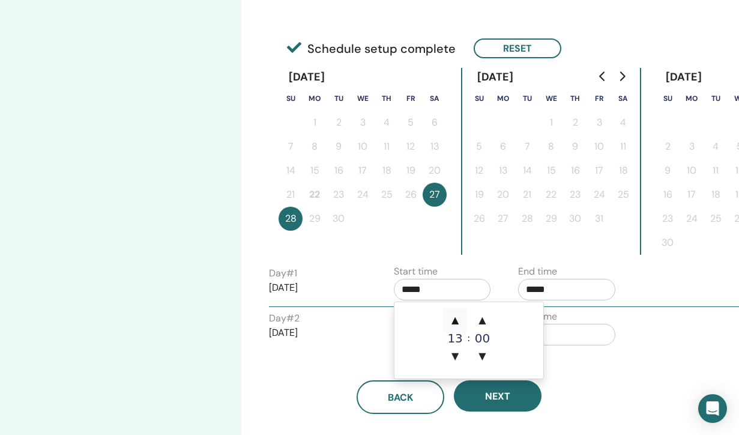
type input "*****"
click at [456, 321] on span "▲" at bounding box center [455, 320] width 24 height 24
click at [564, 293] on input "*****" at bounding box center [566, 290] width 97 height 22
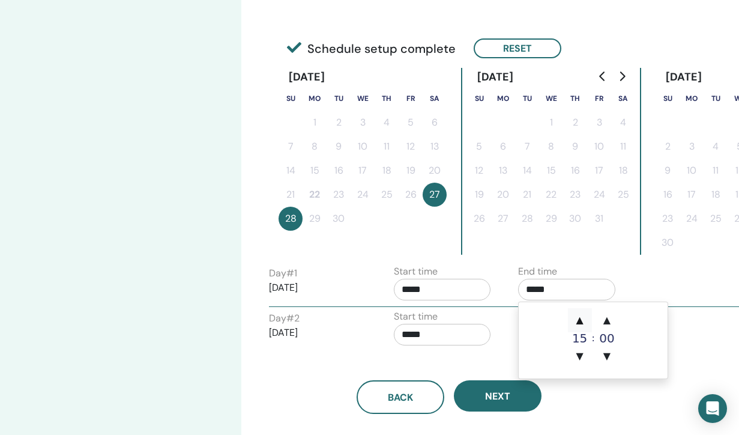
click at [582, 318] on span "▲" at bounding box center [580, 320] width 24 height 24
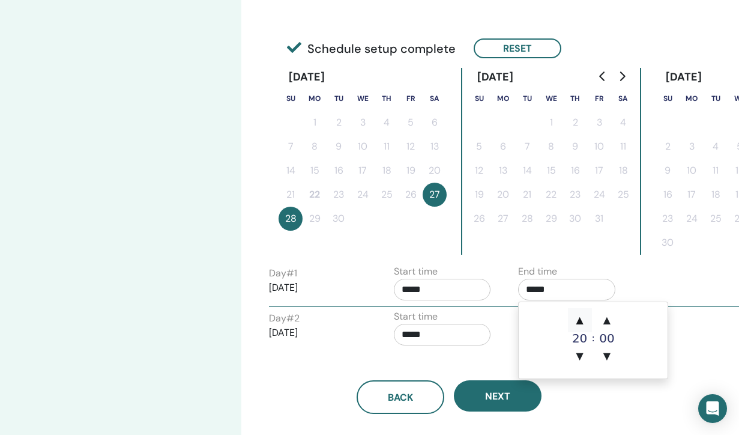
click at [582, 318] on span "▲" at bounding box center [580, 320] width 24 height 24
click at [577, 353] on span "▼" at bounding box center [580, 356] width 24 height 24
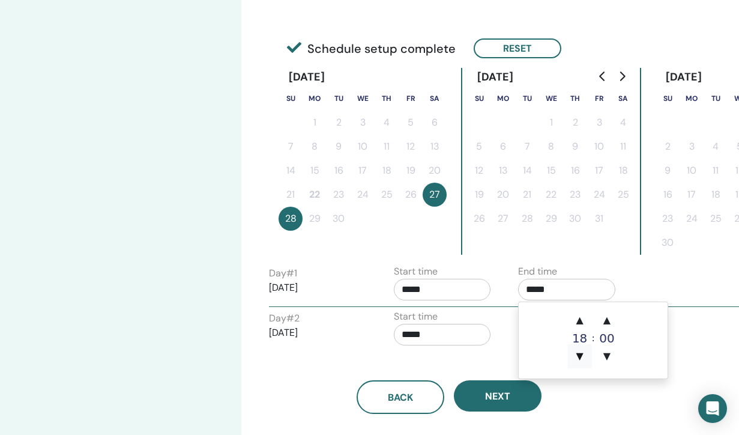
click at [577, 353] on span "▼" at bounding box center [580, 356] width 24 height 24
type input "*****"
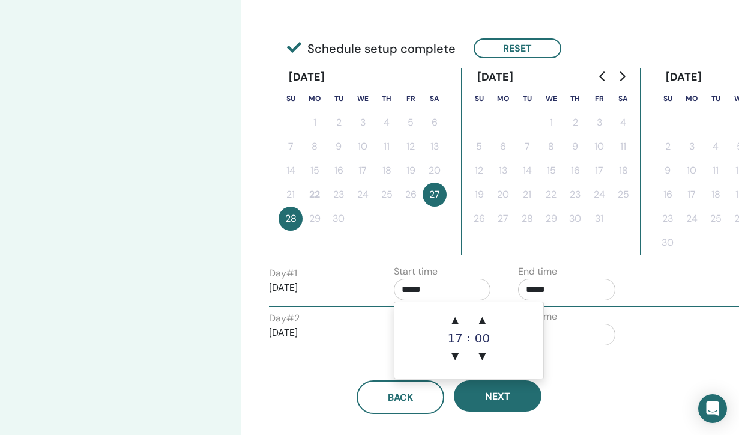
click at [449, 288] on input "*****" at bounding box center [442, 290] width 97 height 22
click at [455, 315] on span "▲" at bounding box center [455, 320] width 24 height 24
click at [456, 353] on span "▼" at bounding box center [455, 356] width 24 height 24
type input "*****"
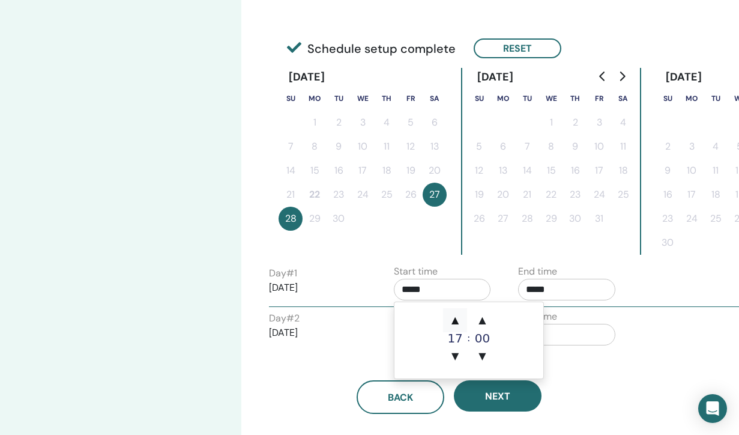
click at [455, 318] on span "▲" at bounding box center [455, 320] width 24 height 24
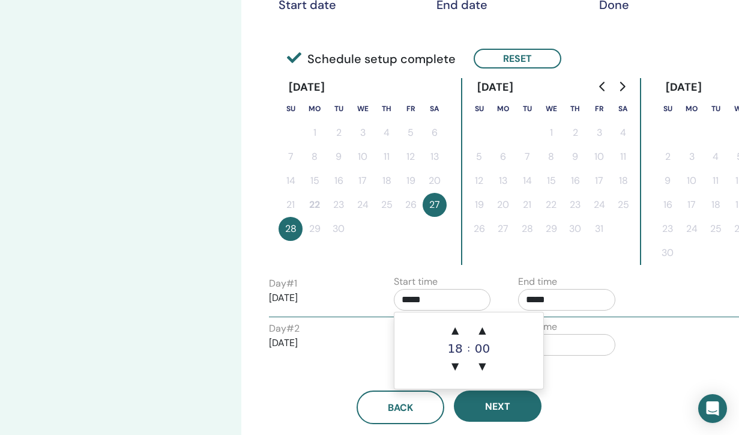
scroll to position [250, 5]
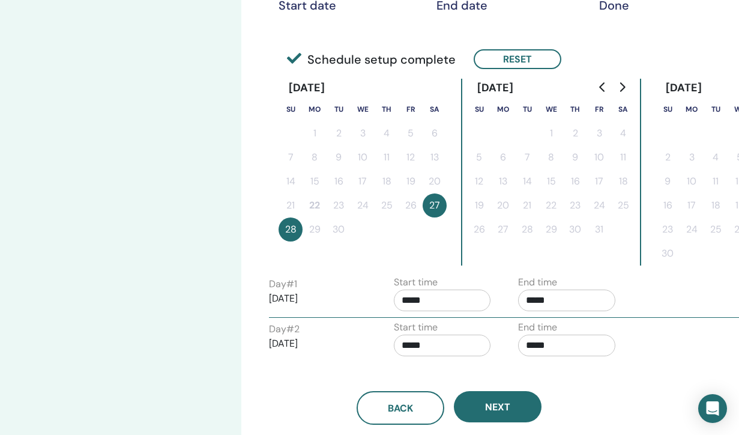
click at [357, 363] on div "Back Next" at bounding box center [449, 393] width 378 height 62
click at [431, 353] on input "*****" at bounding box center [442, 345] width 97 height 22
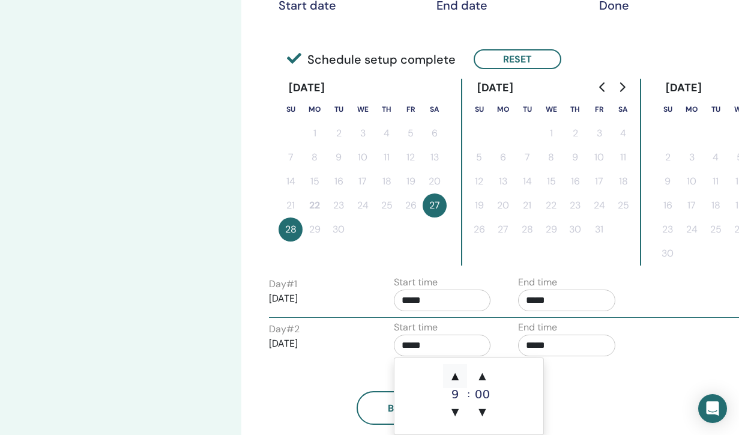
click at [458, 376] on span "▲" at bounding box center [455, 376] width 24 height 24
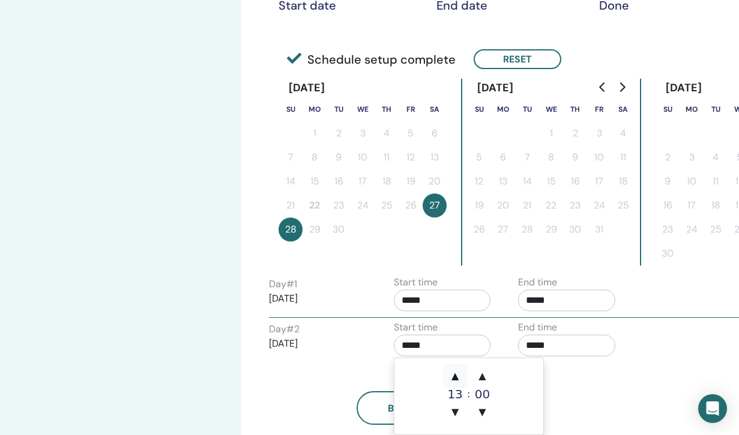
type input "*****"
click at [458, 376] on span "▲" at bounding box center [455, 376] width 24 height 24
click at [456, 369] on span "▲" at bounding box center [455, 376] width 24 height 24
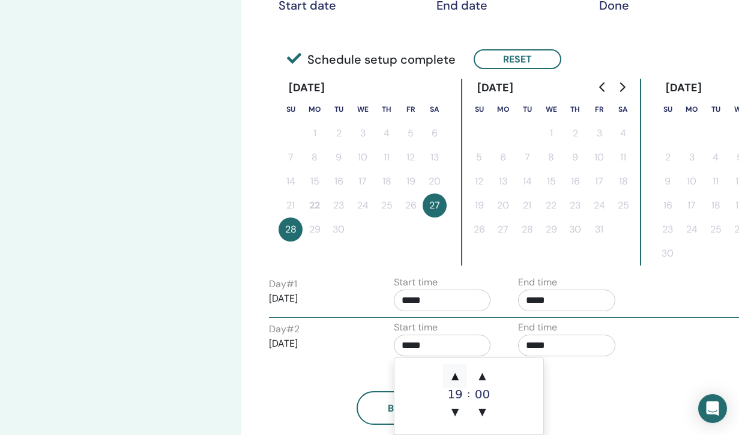
click at [456, 369] on span "▲" at bounding box center [455, 376] width 24 height 24
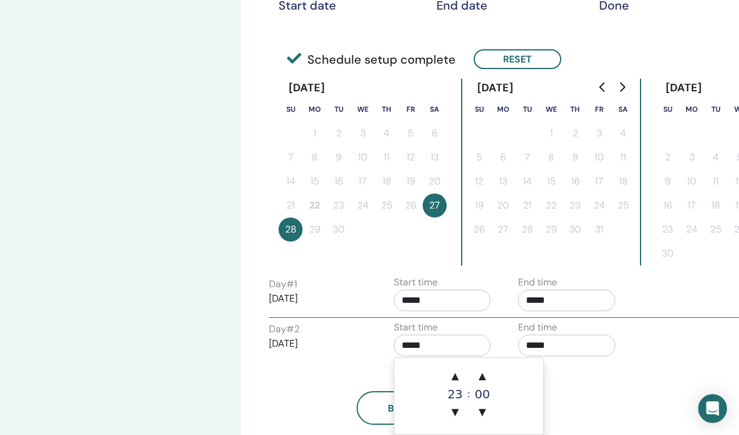
click at [332, 375] on div "Back Next" at bounding box center [449, 393] width 378 height 62
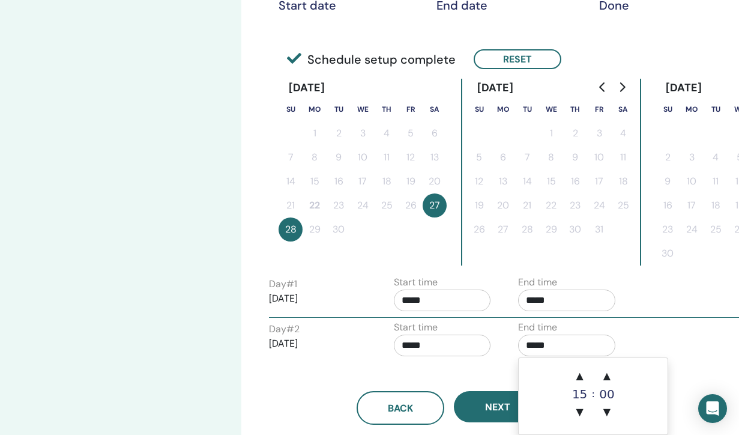
click at [552, 343] on input "*****" at bounding box center [566, 345] width 97 height 22
click at [582, 374] on span "▲" at bounding box center [580, 376] width 24 height 24
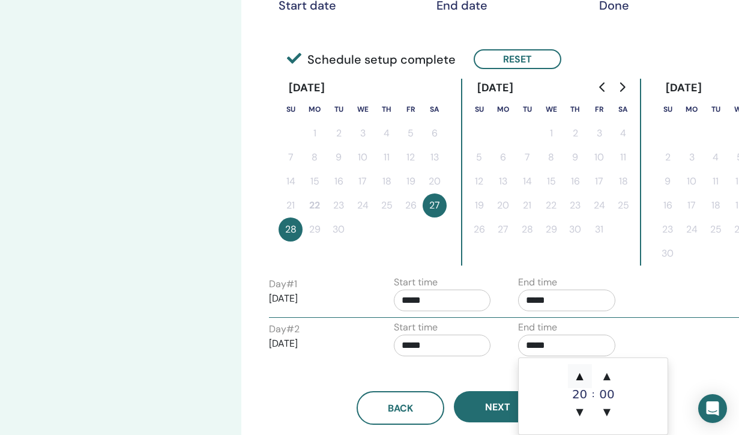
click at [582, 374] on span "▲" at bounding box center [580, 376] width 24 height 24
type input "*****"
click at [497, 360] on div "Start time *****" at bounding box center [447, 341] width 125 height 42
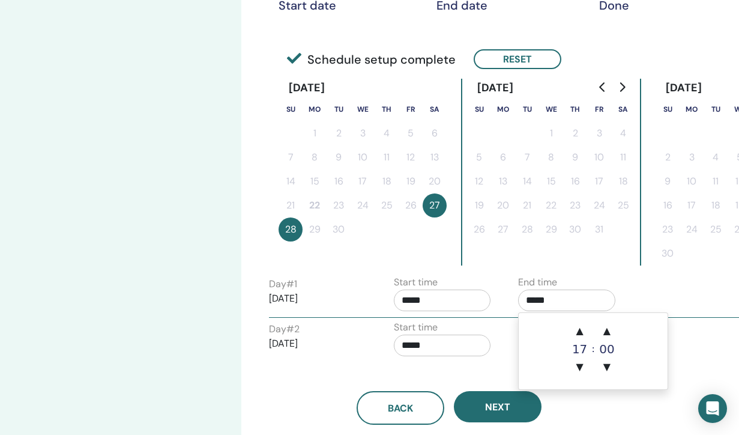
click at [548, 294] on input "*****" at bounding box center [566, 300] width 97 height 22
click at [578, 328] on span "▲" at bounding box center [580, 331] width 24 height 24
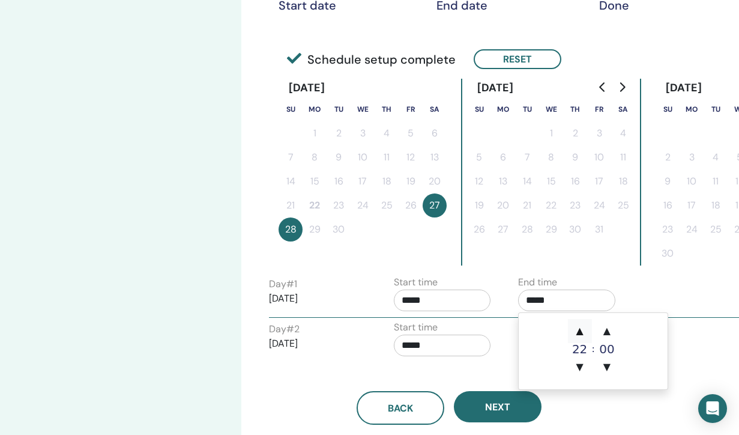
click at [578, 328] on span "▲" at bounding box center [580, 331] width 24 height 24
click at [580, 363] on span "▼" at bounding box center [580, 367] width 24 height 24
type input "*****"
click at [475, 369] on div "Back Next" at bounding box center [449, 393] width 378 height 62
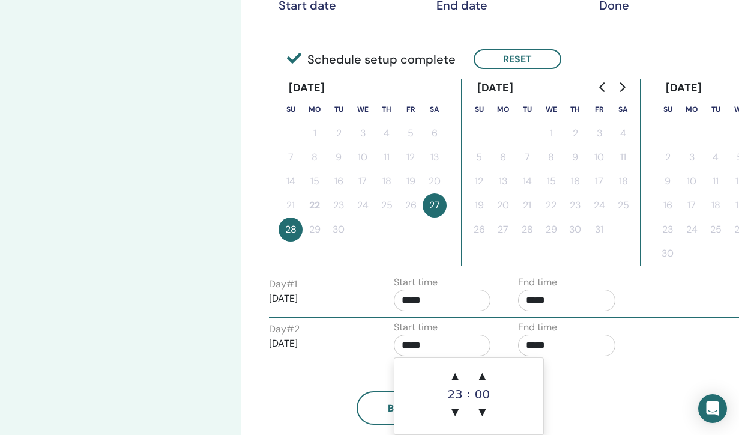
click at [431, 351] on input "*****" at bounding box center [442, 345] width 97 height 22
click at [457, 377] on span "▲" at bounding box center [455, 376] width 24 height 24
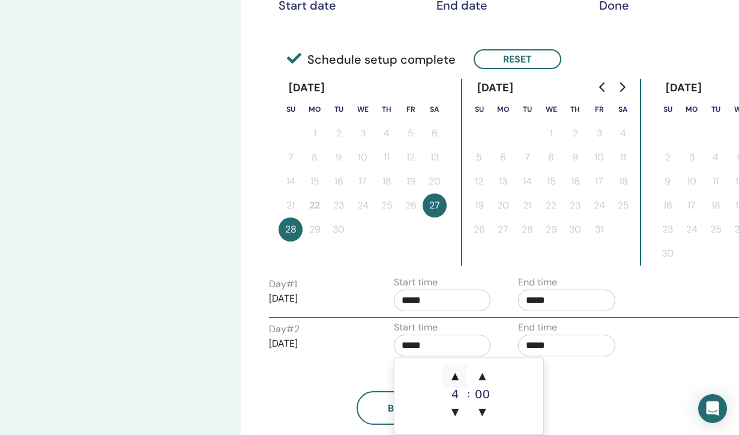
click at [457, 377] on span "▲" at bounding box center [455, 376] width 24 height 24
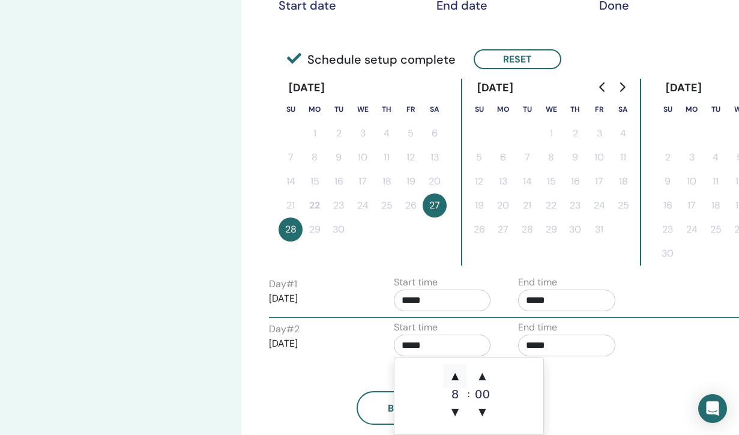
click at [457, 377] on span "▲" at bounding box center [455, 376] width 24 height 24
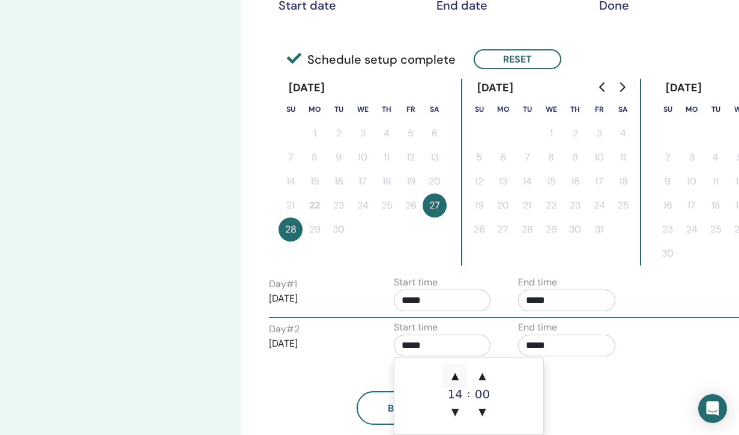
click at [457, 377] on span "▲" at bounding box center [455, 376] width 24 height 24
type input "*****"
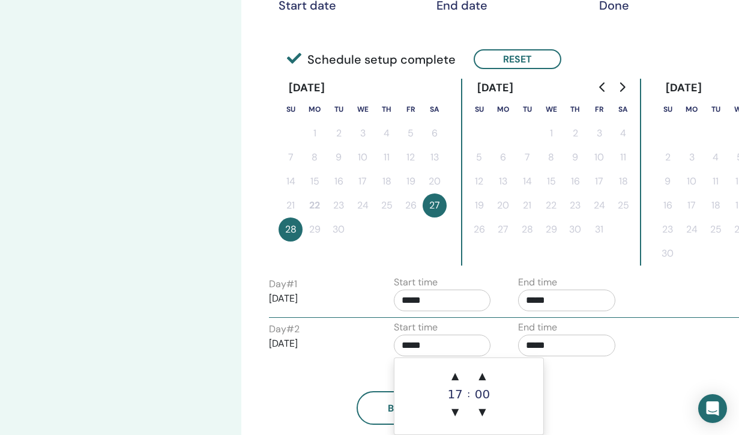
click at [336, 381] on div "Back Next" at bounding box center [449, 393] width 378 height 62
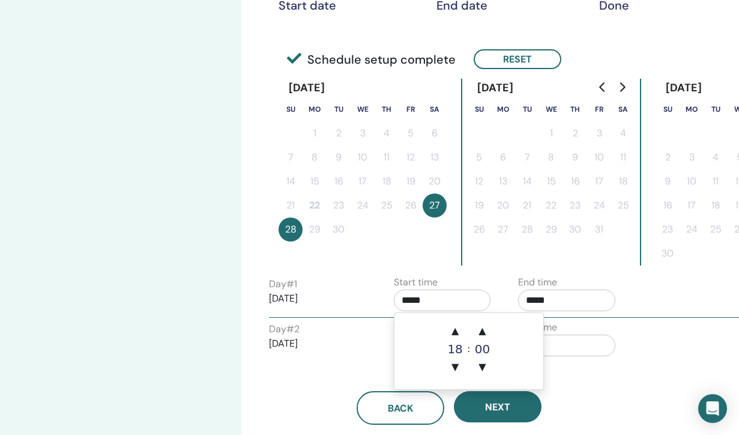
click at [429, 297] on input "*****" at bounding box center [442, 300] width 97 height 22
click at [456, 366] on span "▼" at bounding box center [455, 367] width 24 height 24
click at [456, 325] on span "▲" at bounding box center [455, 331] width 24 height 24
type input "*****"
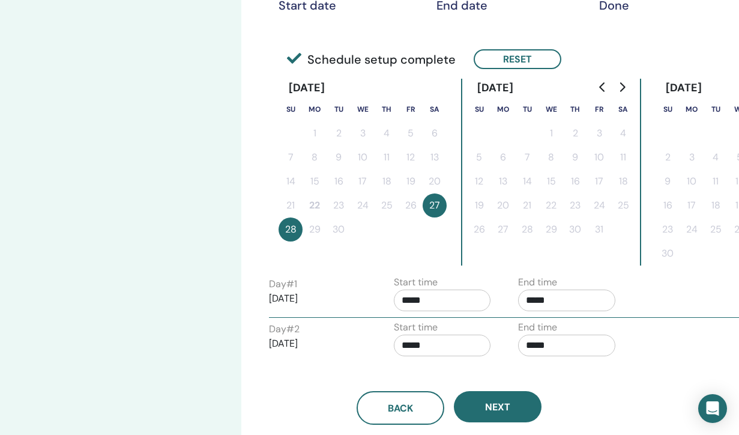
click at [349, 352] on div "Day # 2 2025/09/28" at bounding box center [317, 341] width 97 height 38
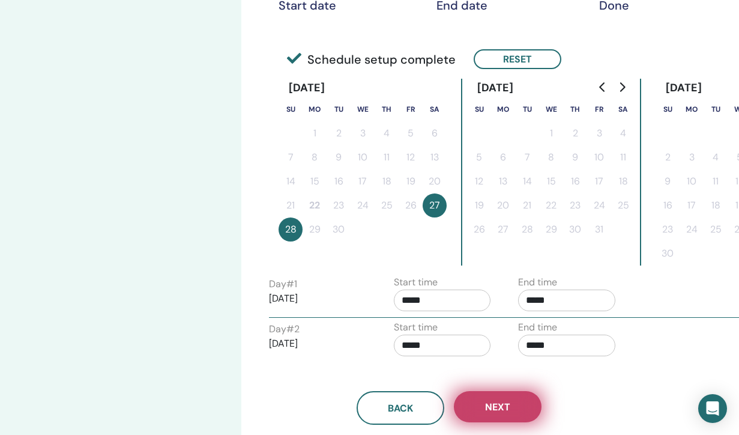
click at [493, 404] on span "Next" at bounding box center [497, 407] width 25 height 13
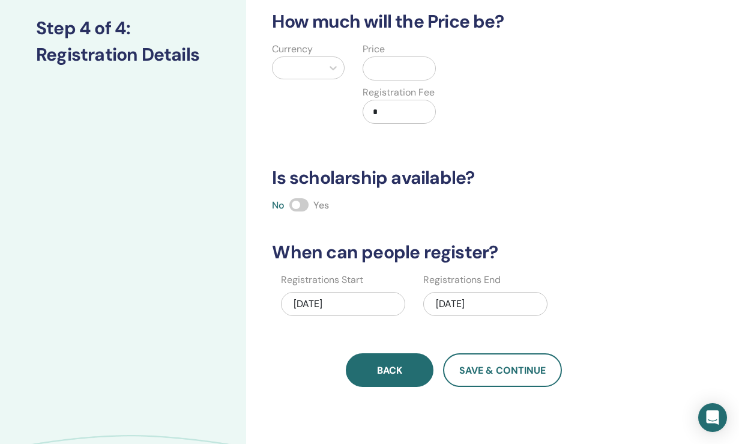
scroll to position [143, 0]
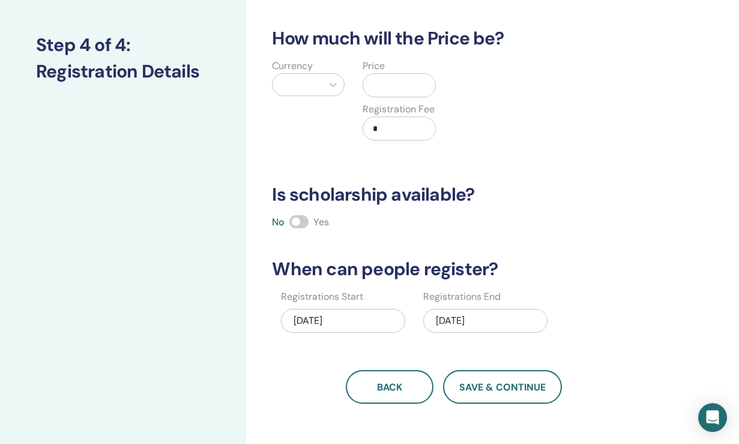
click at [416, 130] on input "*" at bounding box center [401, 128] width 67 height 23
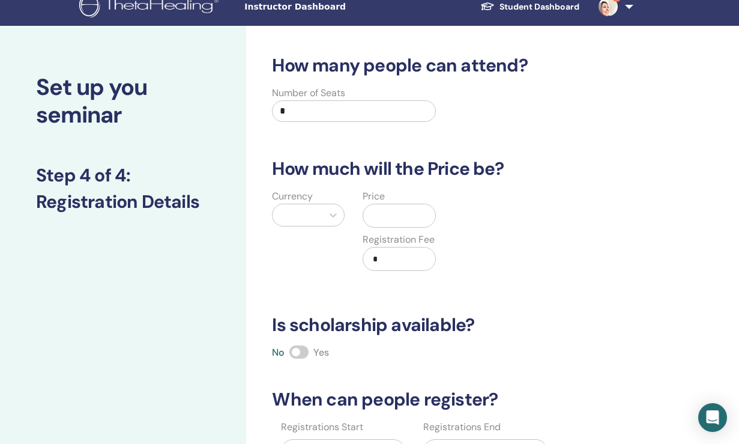
scroll to position [0, 0]
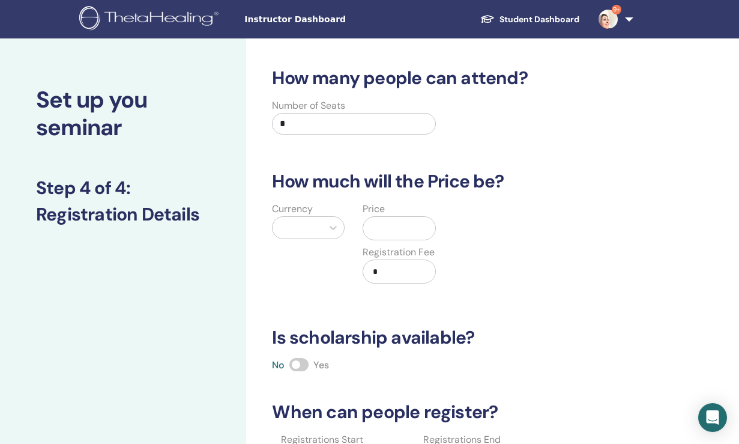
click at [411, 129] on input "*" at bounding box center [353, 124] width 163 height 22
type input "**"
click at [330, 226] on icon at bounding box center [333, 228] width 12 height 12
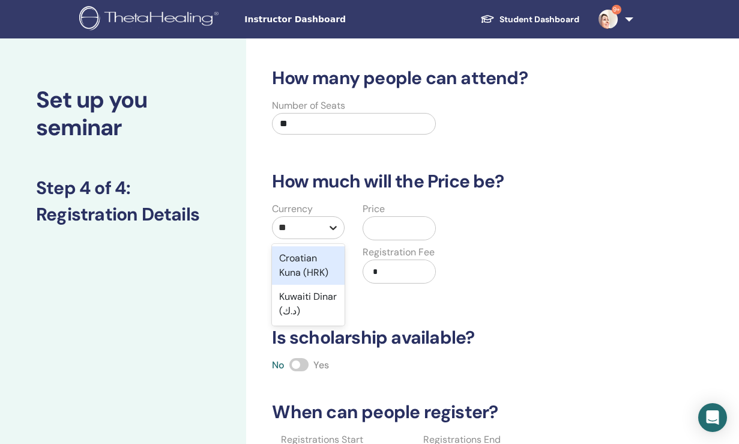
type input "***"
click at [315, 271] on div "Kuwaiti Dinar (د.ك)" at bounding box center [308, 265] width 73 height 38
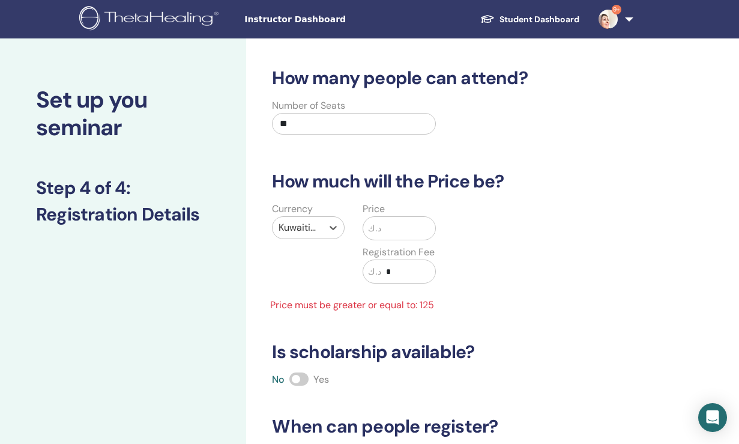
click at [395, 229] on input "text" at bounding box center [407, 228] width 53 height 23
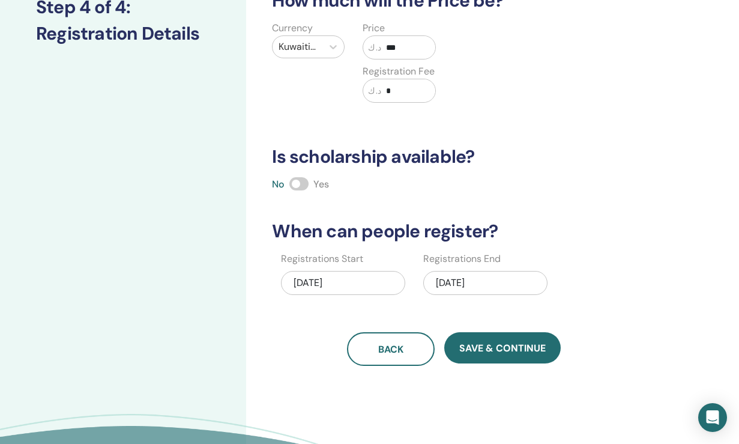
scroll to position [181, 0]
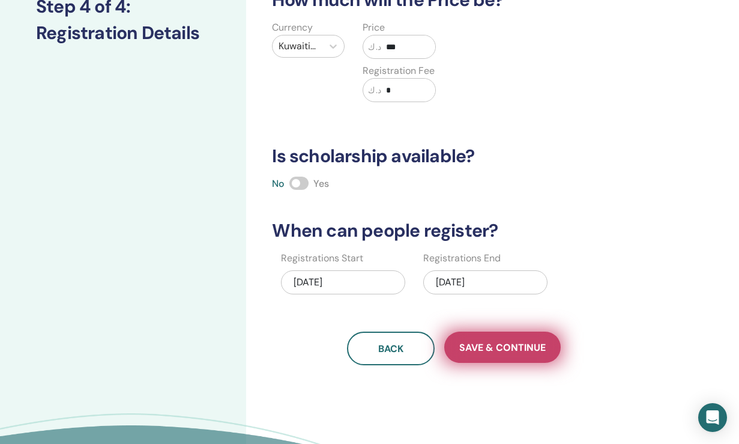
type input "***"
click at [485, 348] on span "Save & Continue" at bounding box center [502, 347] width 86 height 13
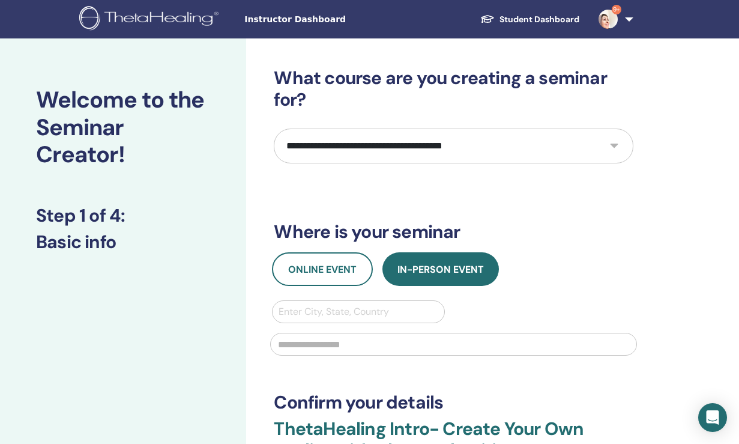
click at [611, 148] on select "**********" at bounding box center [454, 146] width 360 height 35
select select "**"
click at [274, 129] on select "**********" at bounding box center [454, 146] width 360 height 35
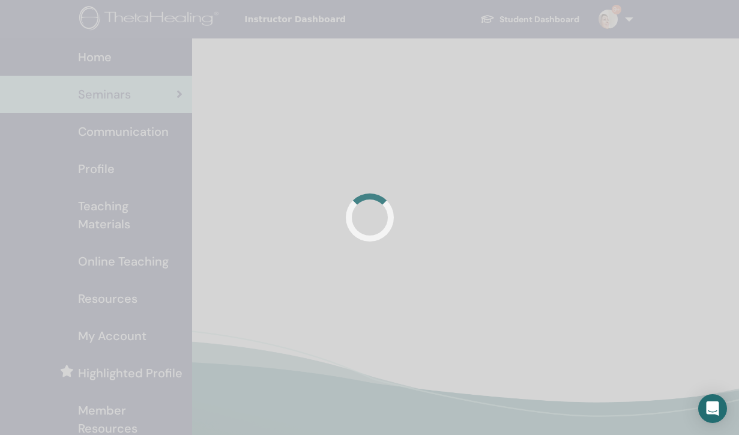
scroll to position [100, 0]
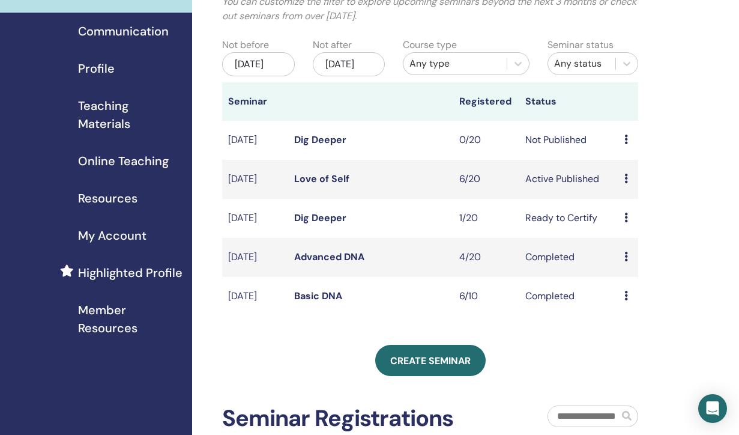
click at [628, 144] on icon at bounding box center [627, 140] width 4 height 10
click at [627, 179] on link "Edit" at bounding box center [622, 181] width 17 height 13
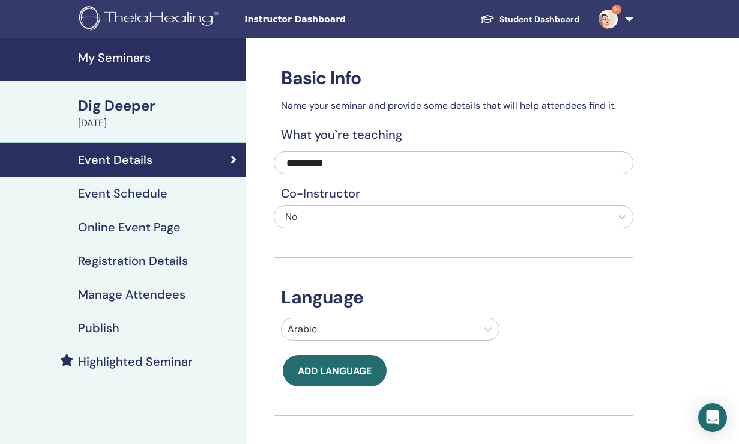
click at [149, 118] on div "[DATE]" at bounding box center [158, 123] width 161 height 14
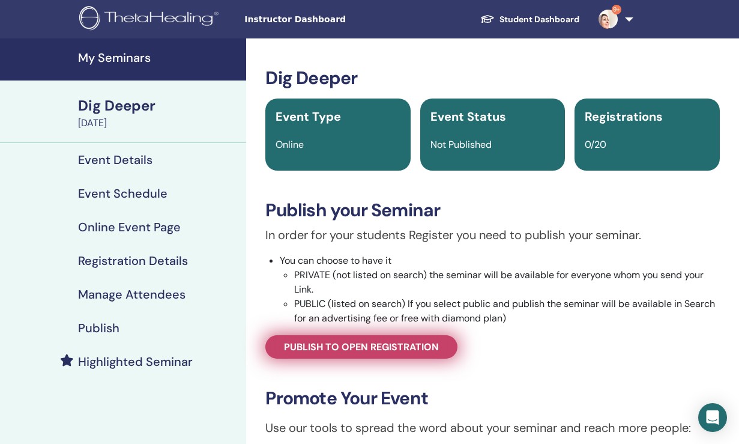
click at [363, 349] on span "Publish to open registration" at bounding box center [361, 346] width 155 height 13
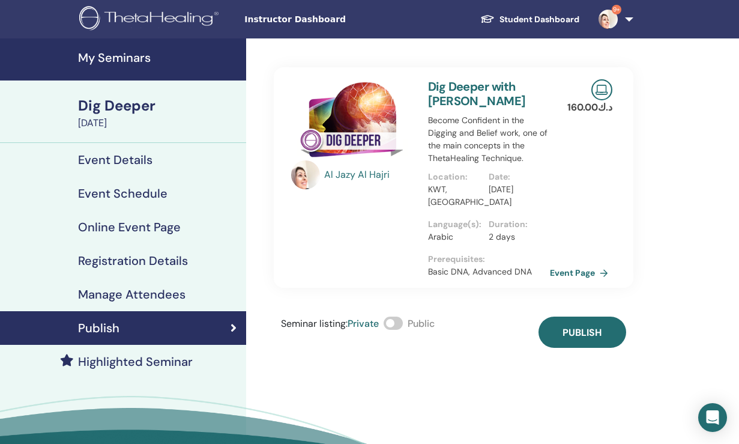
click at [401, 324] on span at bounding box center [393, 322] width 19 height 13
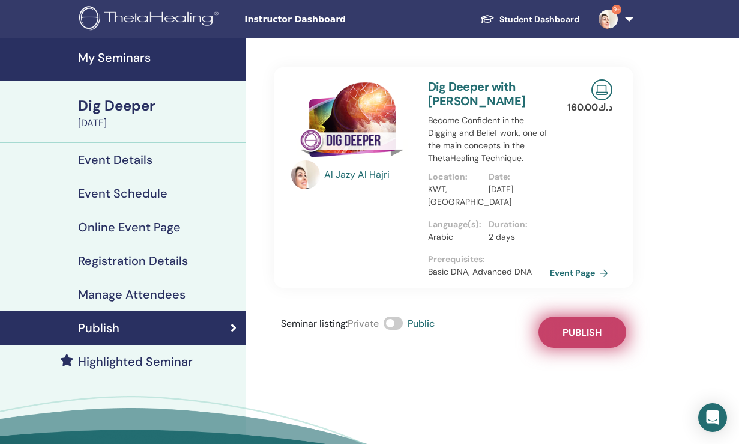
click at [578, 331] on span "Publish" at bounding box center [582, 332] width 39 height 13
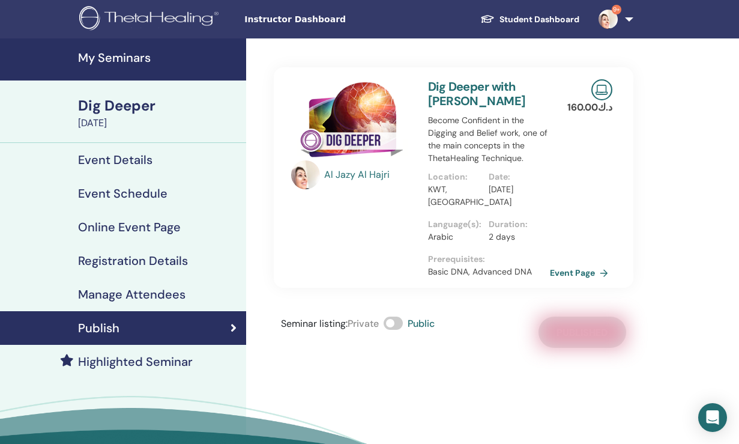
click at [135, 156] on h4 "Event Details" at bounding box center [115, 160] width 74 height 14
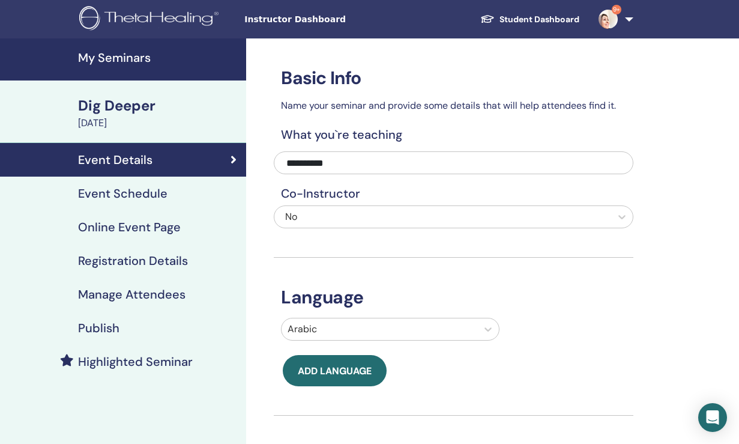
click at [137, 193] on h4 "Event Schedule" at bounding box center [122, 193] width 89 height 14
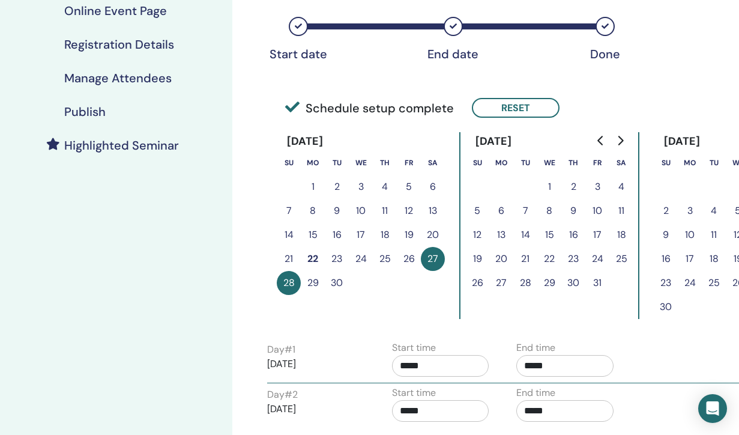
scroll to position [217, 14]
click at [146, 82] on h4 "Manage Attendees" at bounding box center [117, 77] width 107 height 14
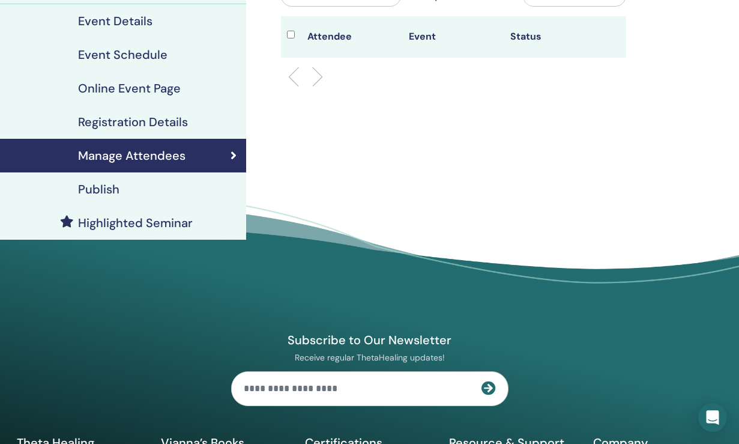
scroll to position [138, 0]
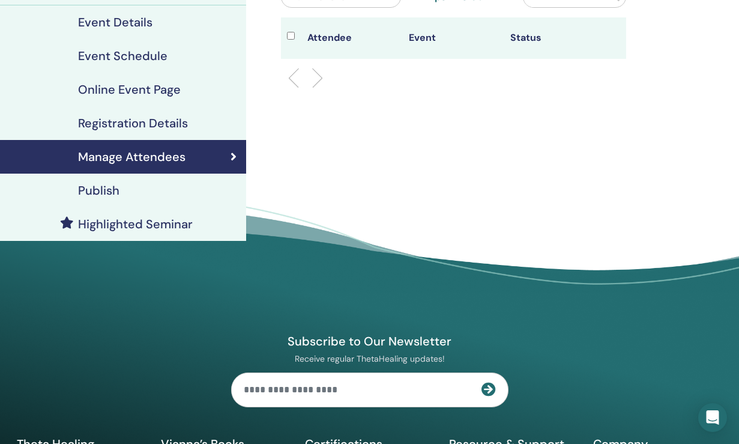
click at [164, 92] on h4 "Online Event Page" at bounding box center [129, 89] width 103 height 14
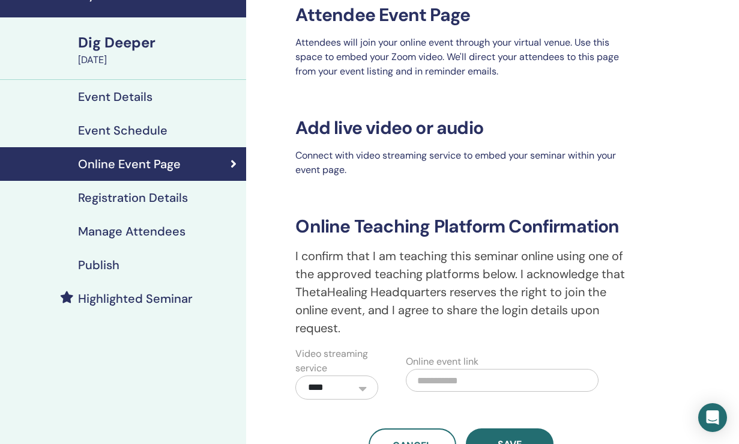
scroll to position [61, 0]
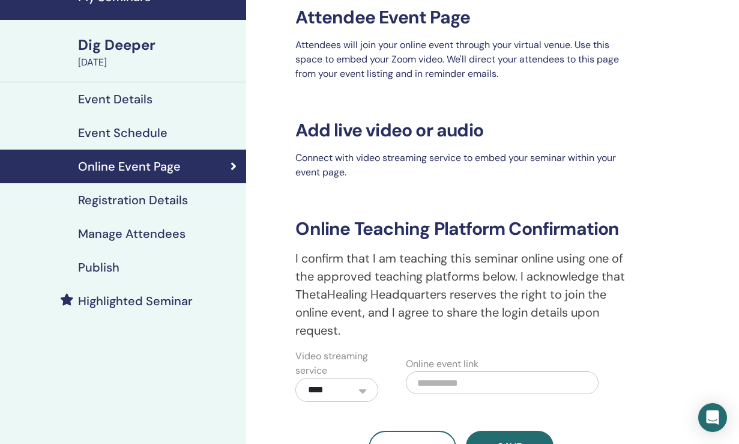
click at [160, 234] on h4 "Manage Attendees" at bounding box center [131, 233] width 107 height 14
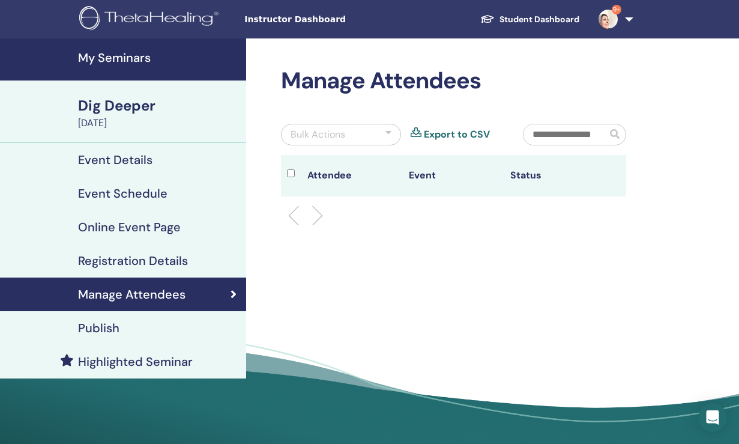
click at [141, 165] on h4 "Event Details" at bounding box center [115, 160] width 74 height 14
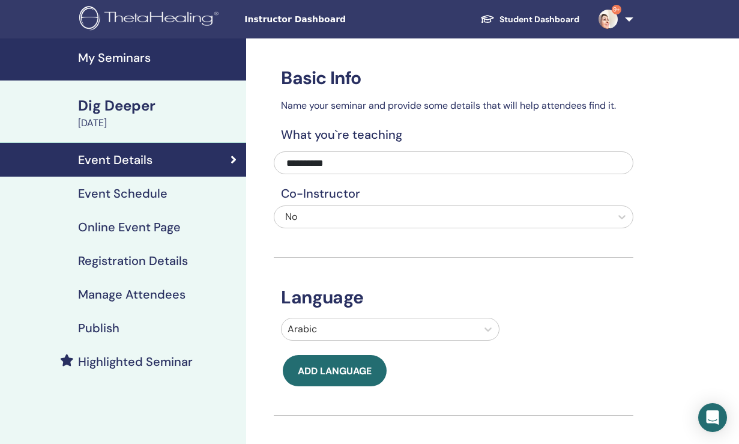
click at [158, 189] on h4 "Event Schedule" at bounding box center [122, 193] width 89 height 14
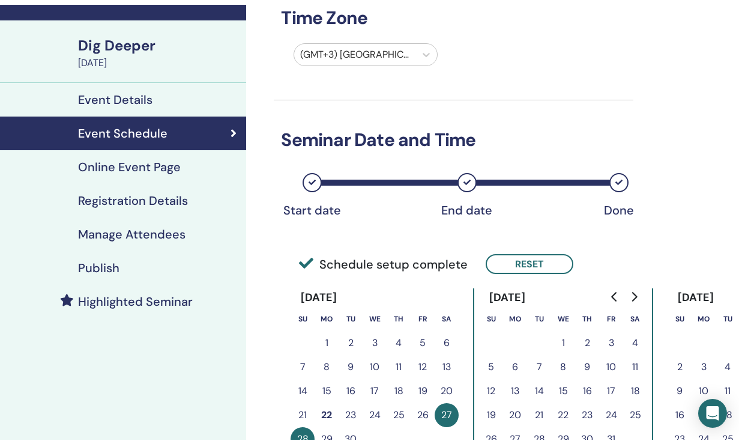
scroll to position [64, 0]
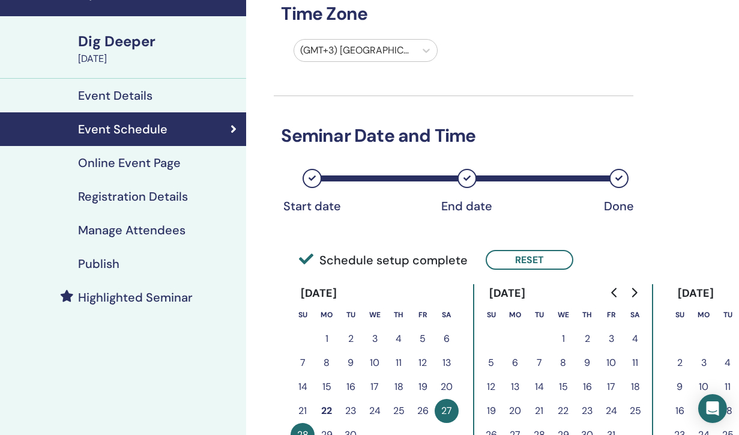
click at [168, 159] on h4 "Online Event Page" at bounding box center [129, 163] width 103 height 14
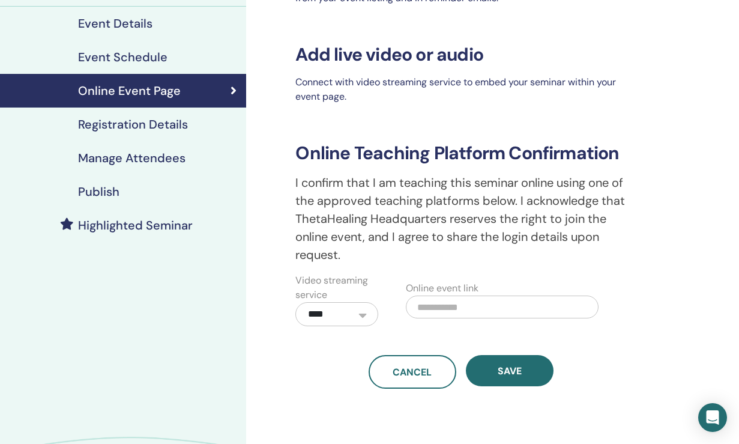
scroll to position [134, 0]
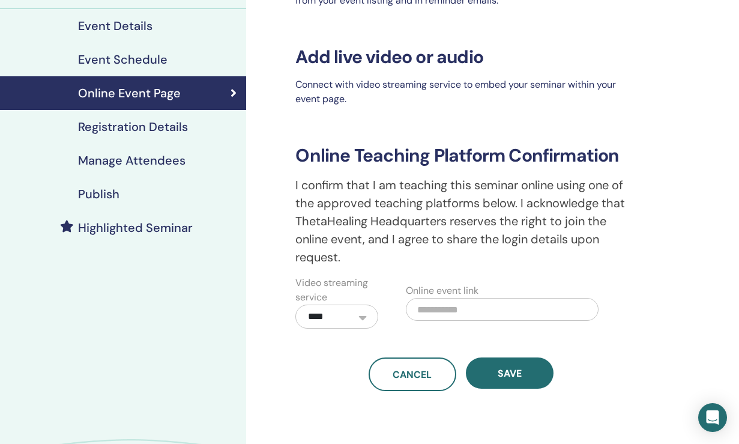
click at [174, 126] on h4 "Registration Details" at bounding box center [133, 127] width 110 height 14
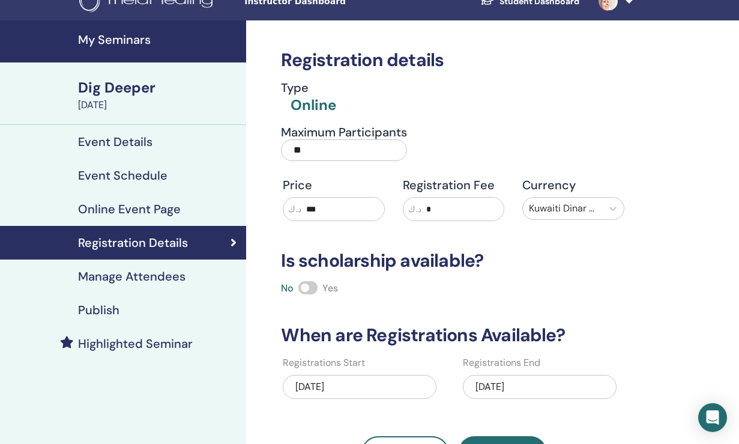
scroll to position [19, 0]
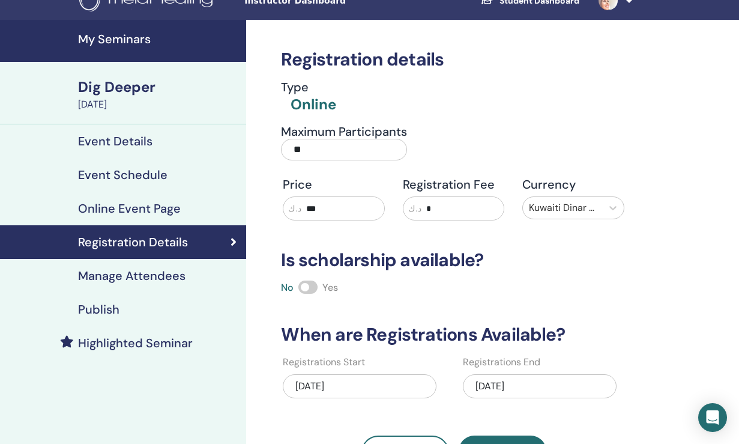
click at [170, 270] on h4 "Manage Attendees" at bounding box center [131, 275] width 107 height 14
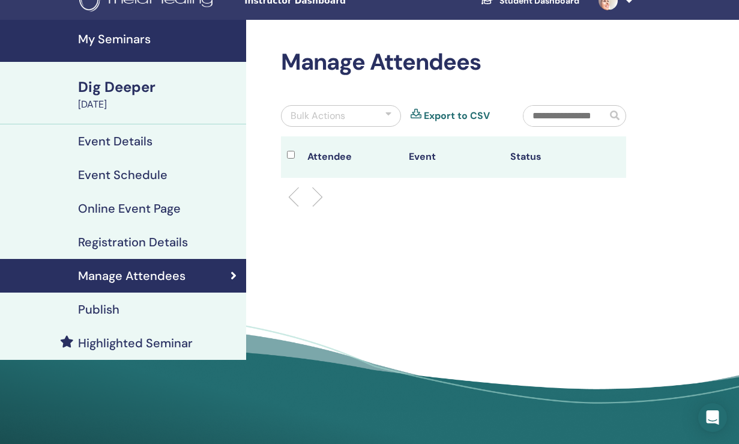
click at [124, 310] on div "Publish" at bounding box center [123, 309] width 227 height 14
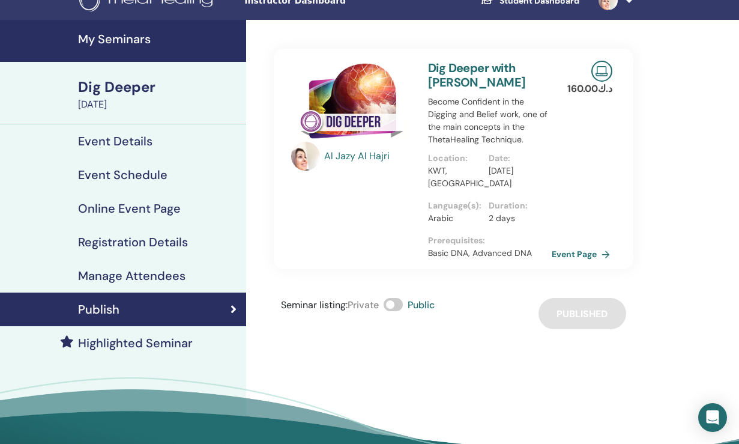
click at [559, 253] on link "Event Page" at bounding box center [583, 254] width 63 height 18
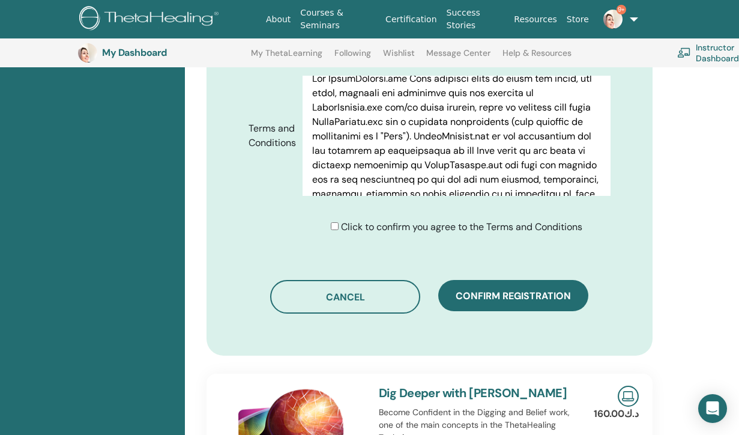
scroll to position [623, 0]
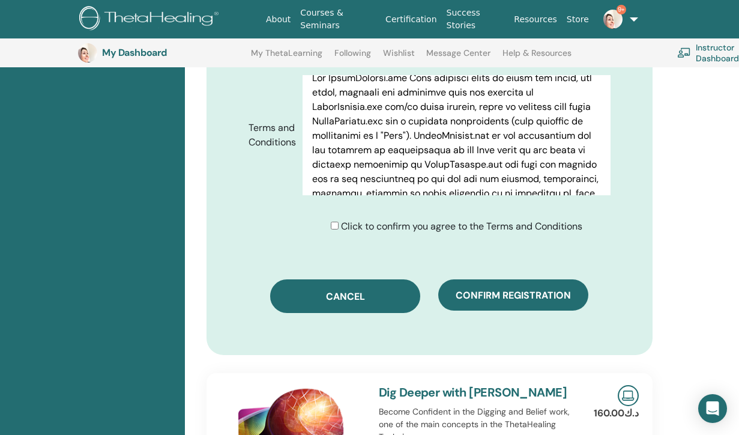
click at [351, 279] on button "Cancel" at bounding box center [345, 296] width 150 height 34
